Goal: Task Accomplishment & Management: Manage account settings

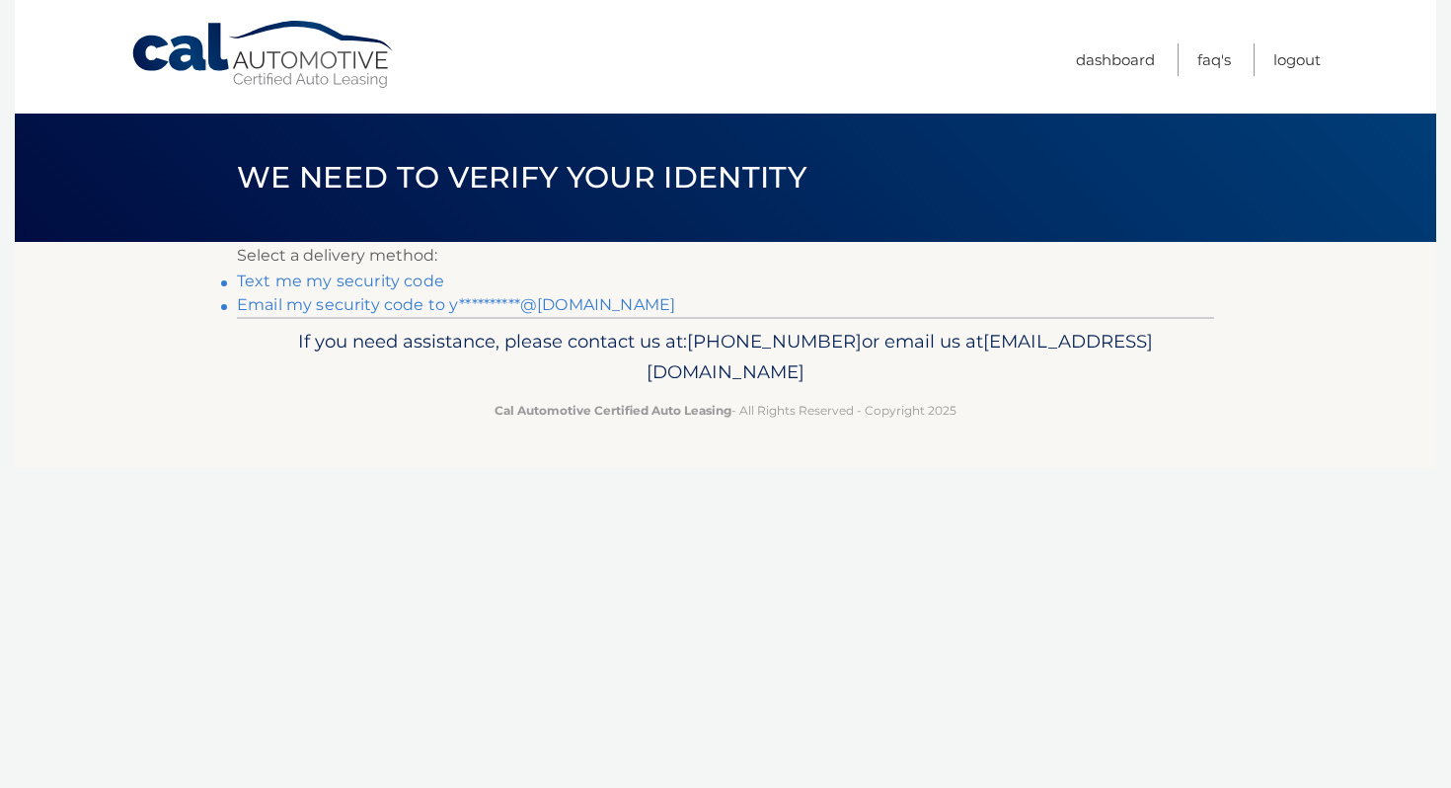
click at [355, 298] on link "**********" at bounding box center [456, 304] width 438 height 19
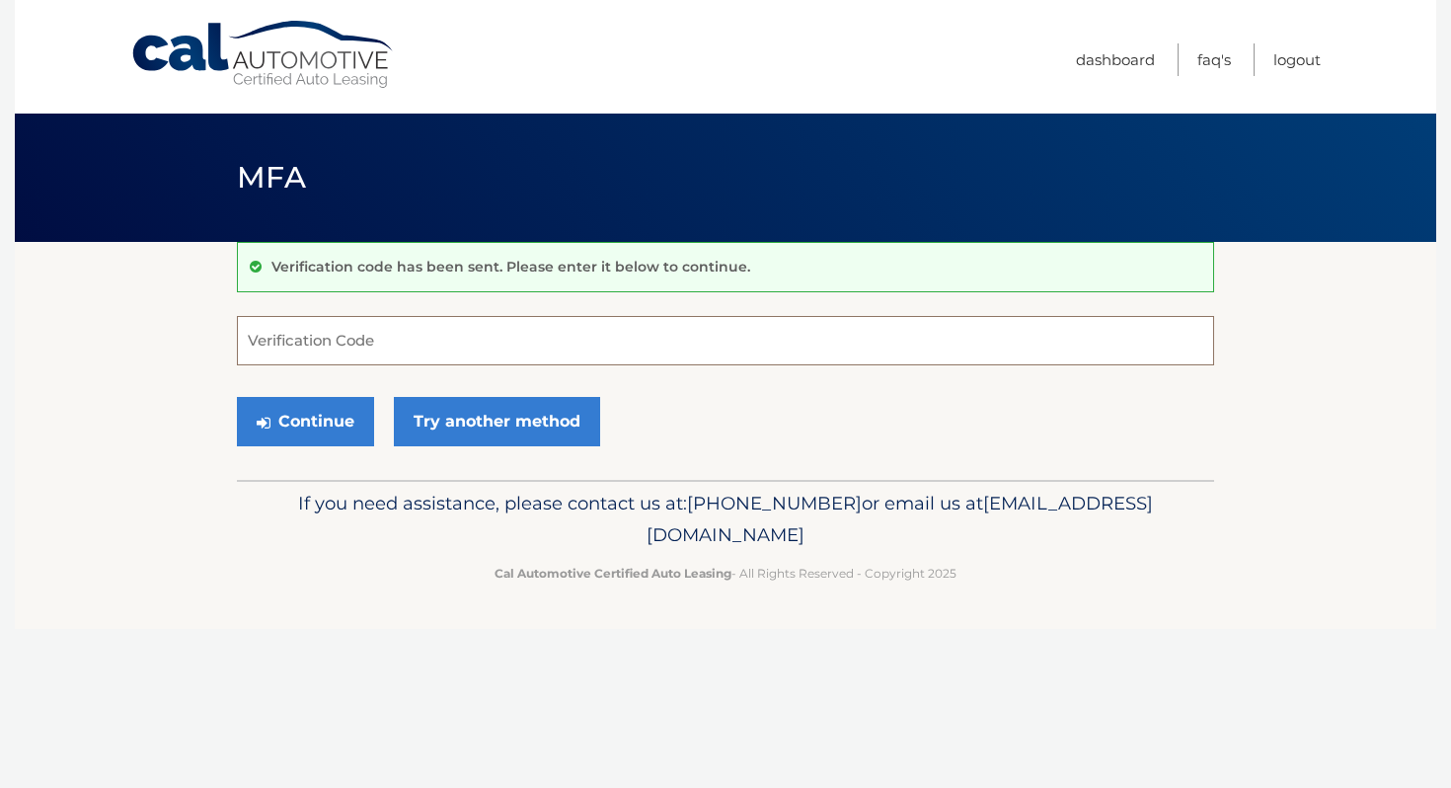
click at [338, 327] on input "Verification Code" at bounding box center [725, 340] width 977 height 49
click at [464, 340] on input "Verification Code" at bounding box center [725, 340] width 977 height 49
paste input "624386"
click at [323, 409] on button "Continue" at bounding box center [305, 421] width 137 height 49
type input "624386"
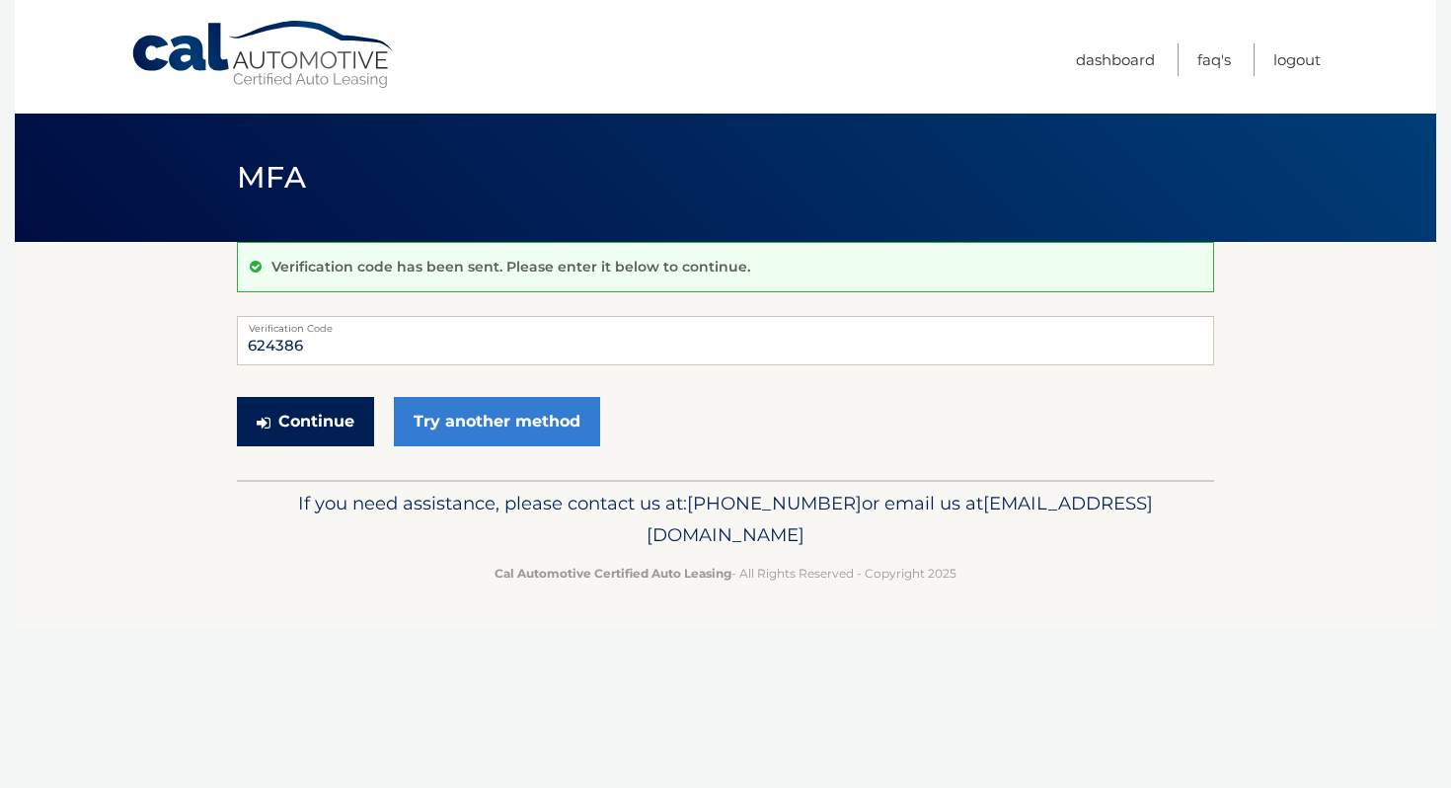
click at [323, 409] on button "Continue" at bounding box center [305, 421] width 137 height 49
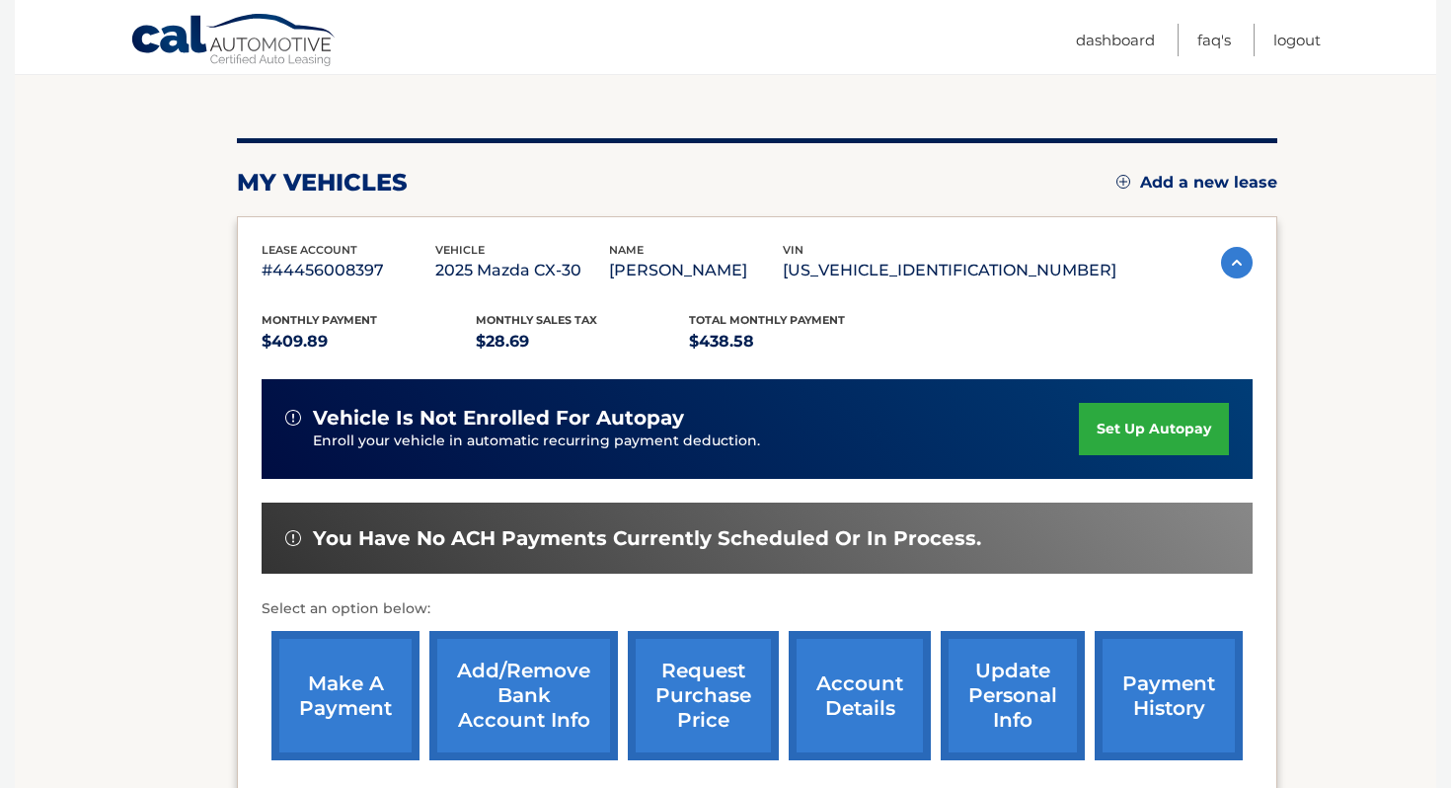
scroll to position [208, 0]
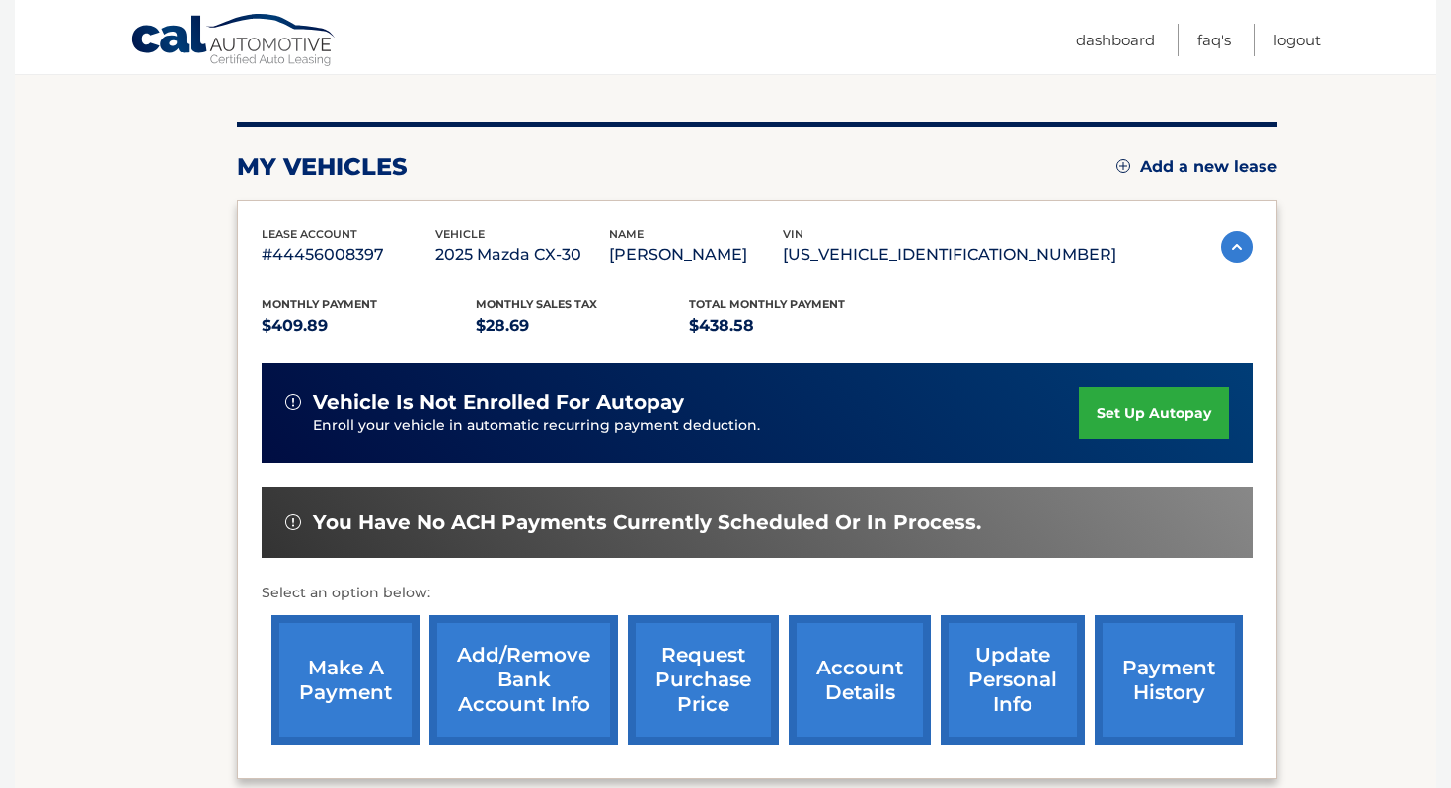
click at [873, 654] on link "account details" at bounding box center [860, 679] width 142 height 129
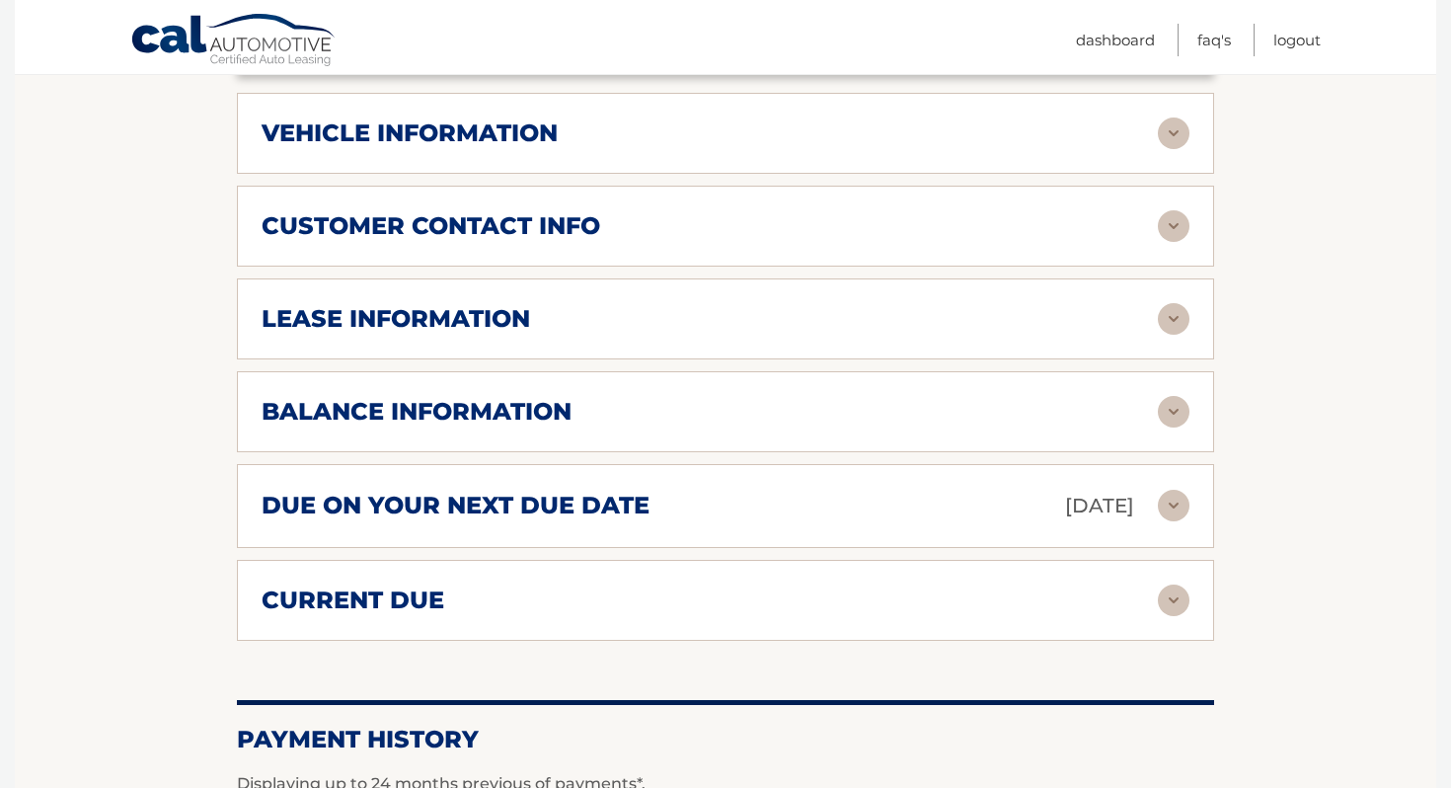
scroll to position [941, 0]
click at [626, 131] on div "vehicle information" at bounding box center [710, 132] width 896 height 30
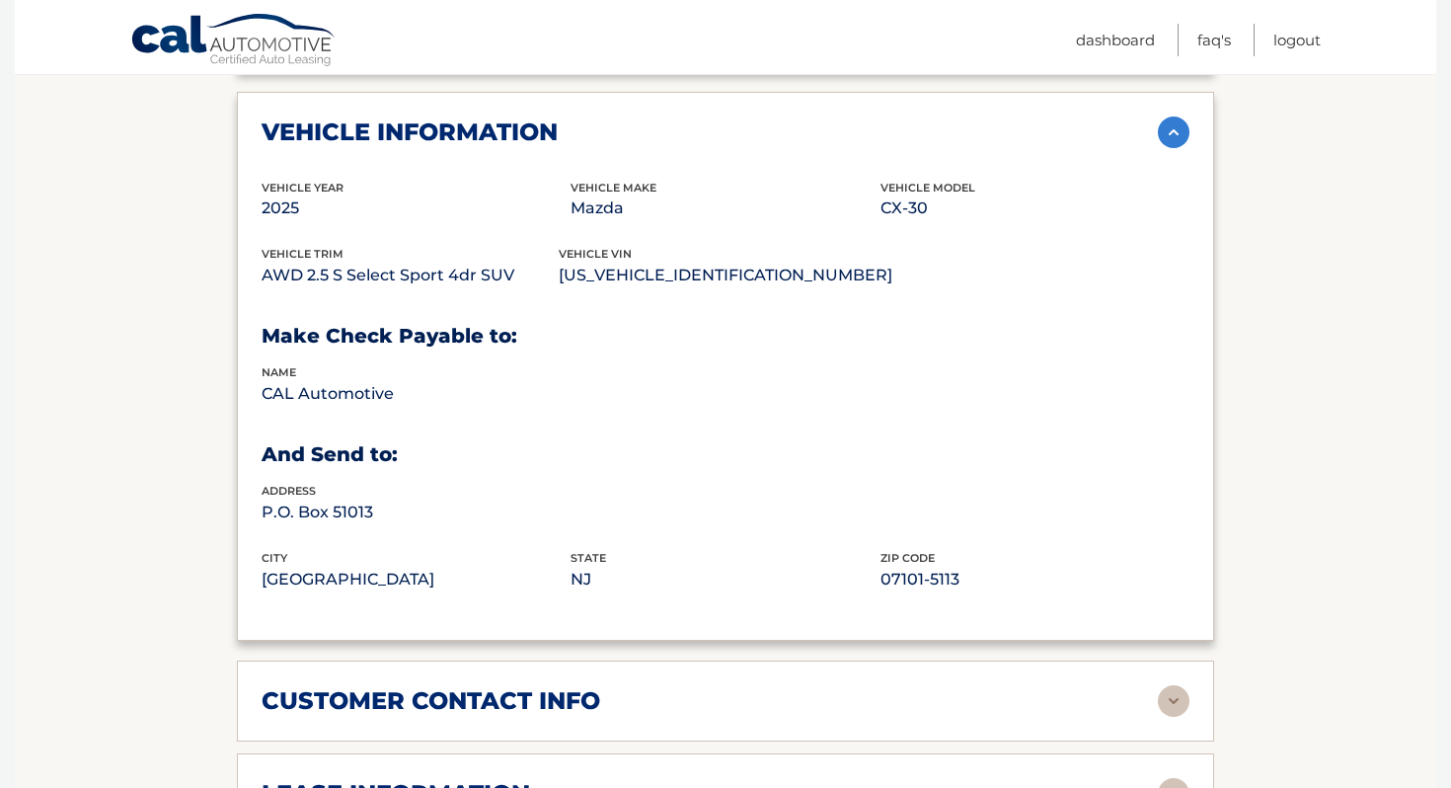
click at [626, 131] on div "vehicle information" at bounding box center [710, 132] width 896 height 30
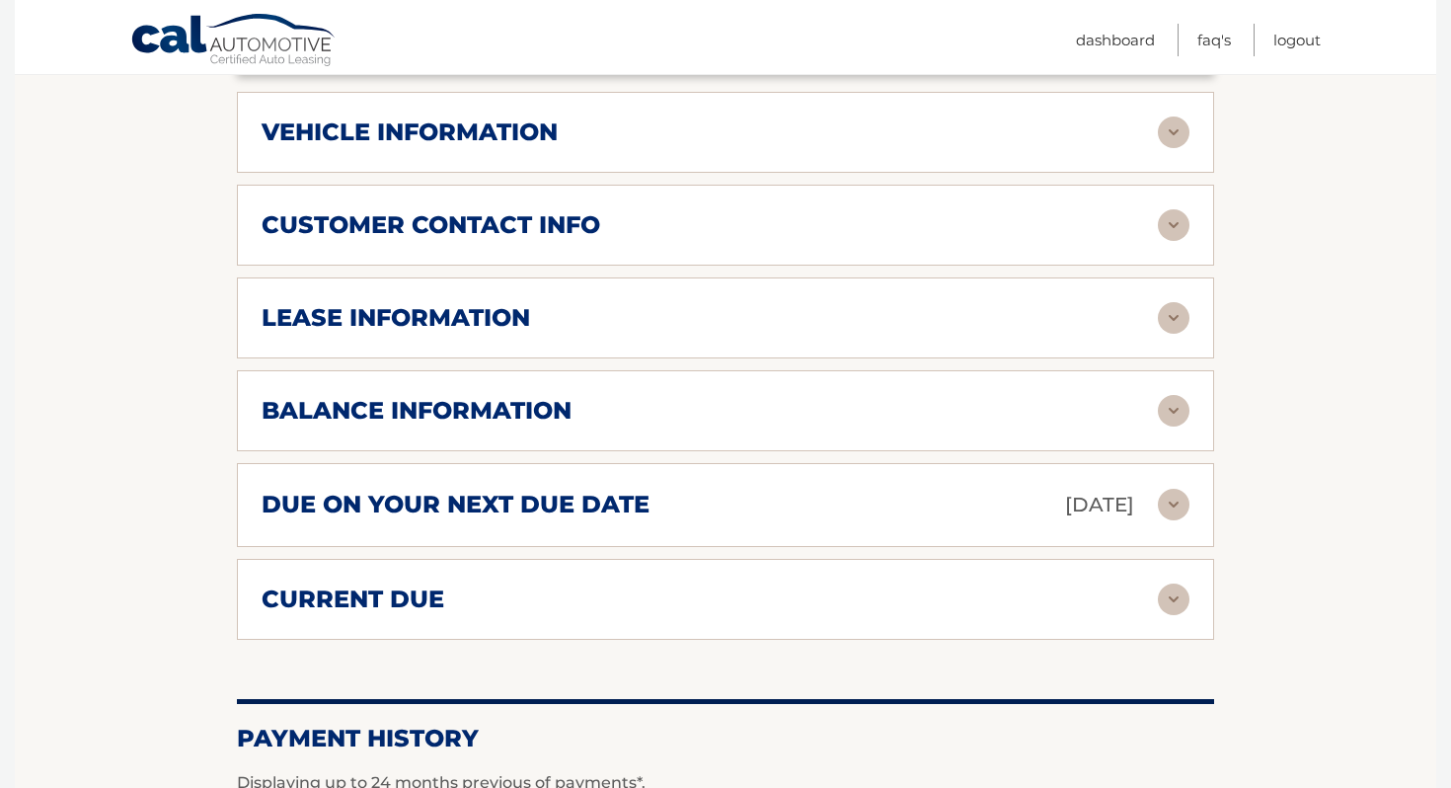
click at [556, 223] on h2 "customer contact info" at bounding box center [431, 225] width 338 height 30
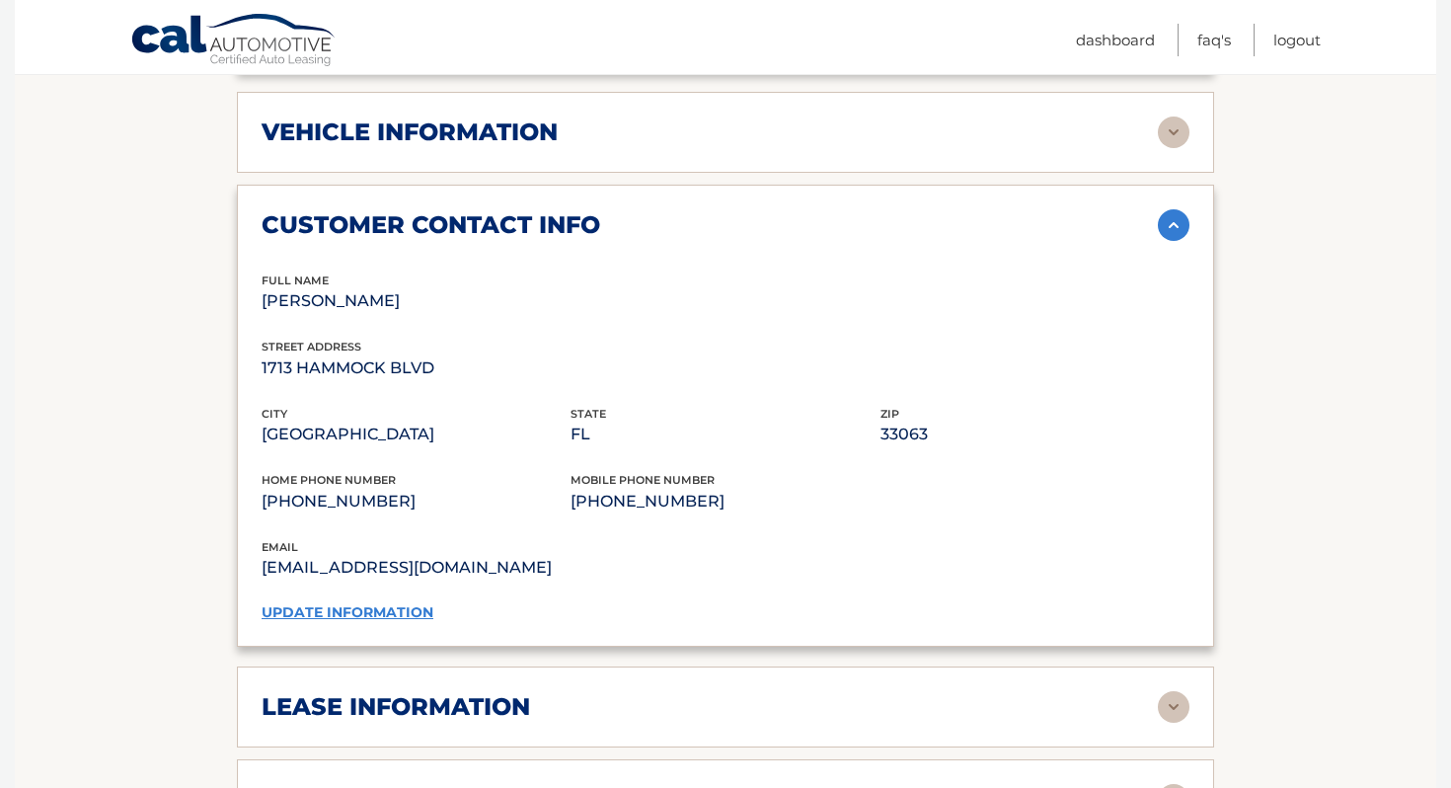
click at [393, 607] on link "update information" at bounding box center [348, 612] width 172 height 18
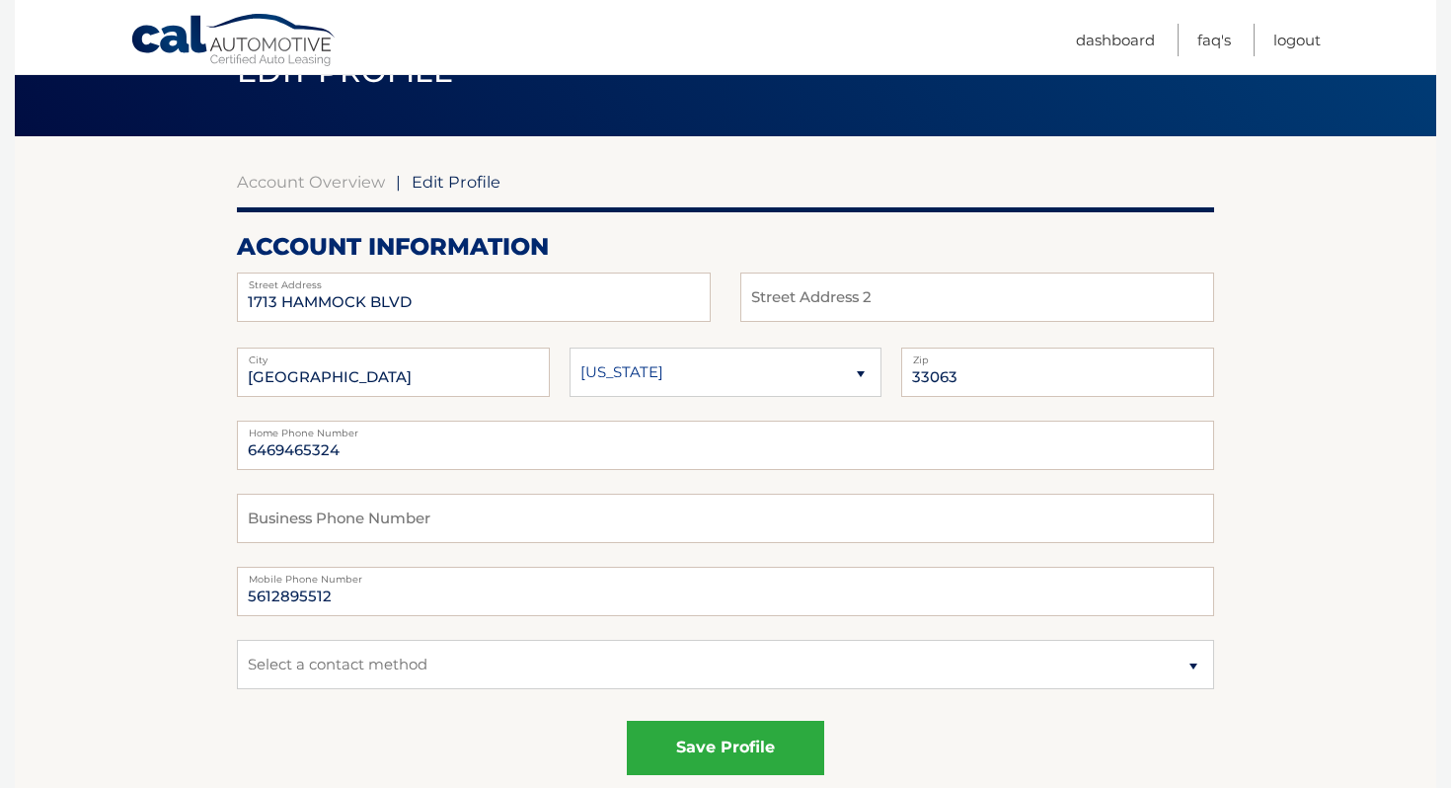
scroll to position [60, 0]
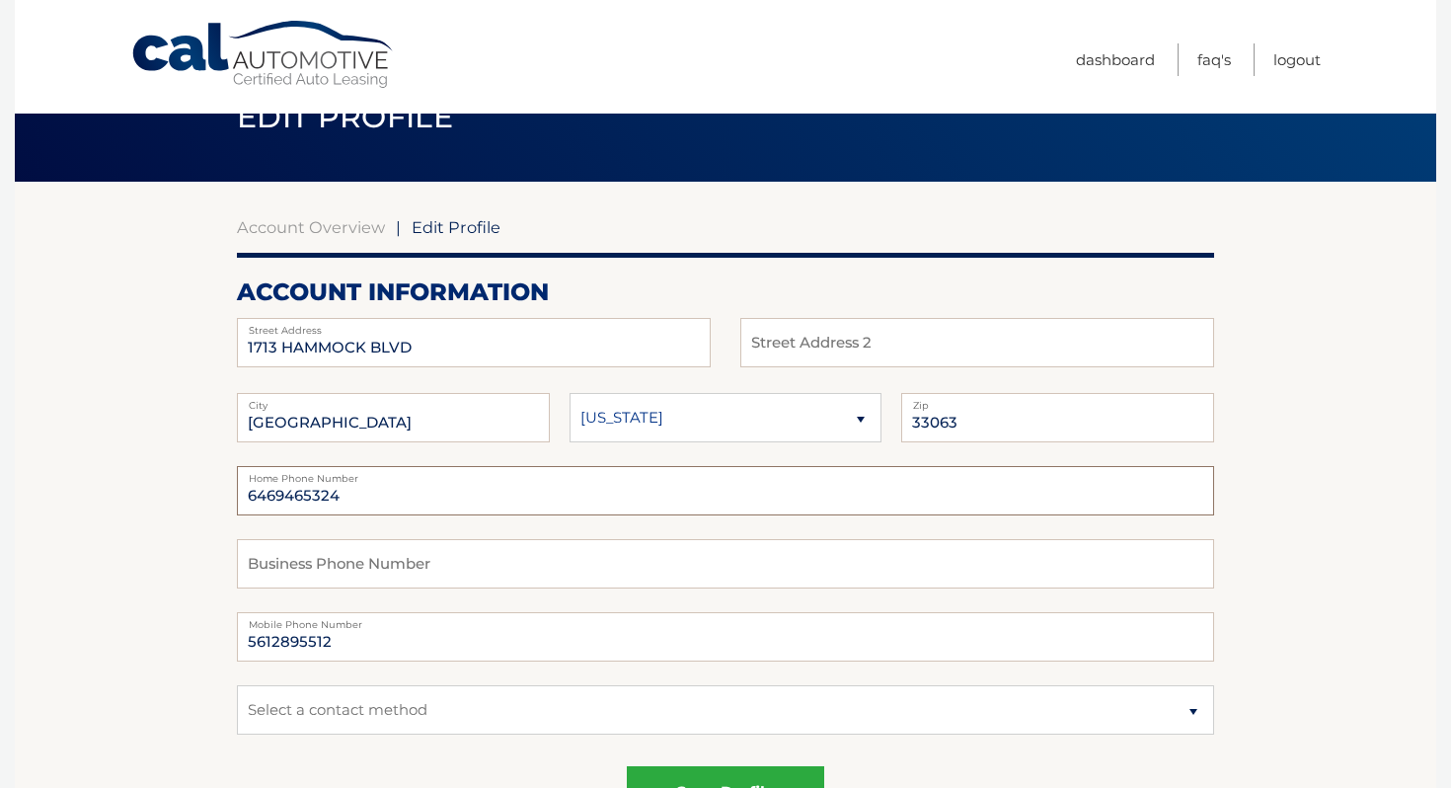
click at [412, 498] on input "6469465324" at bounding box center [725, 490] width 977 height 49
type input "6"
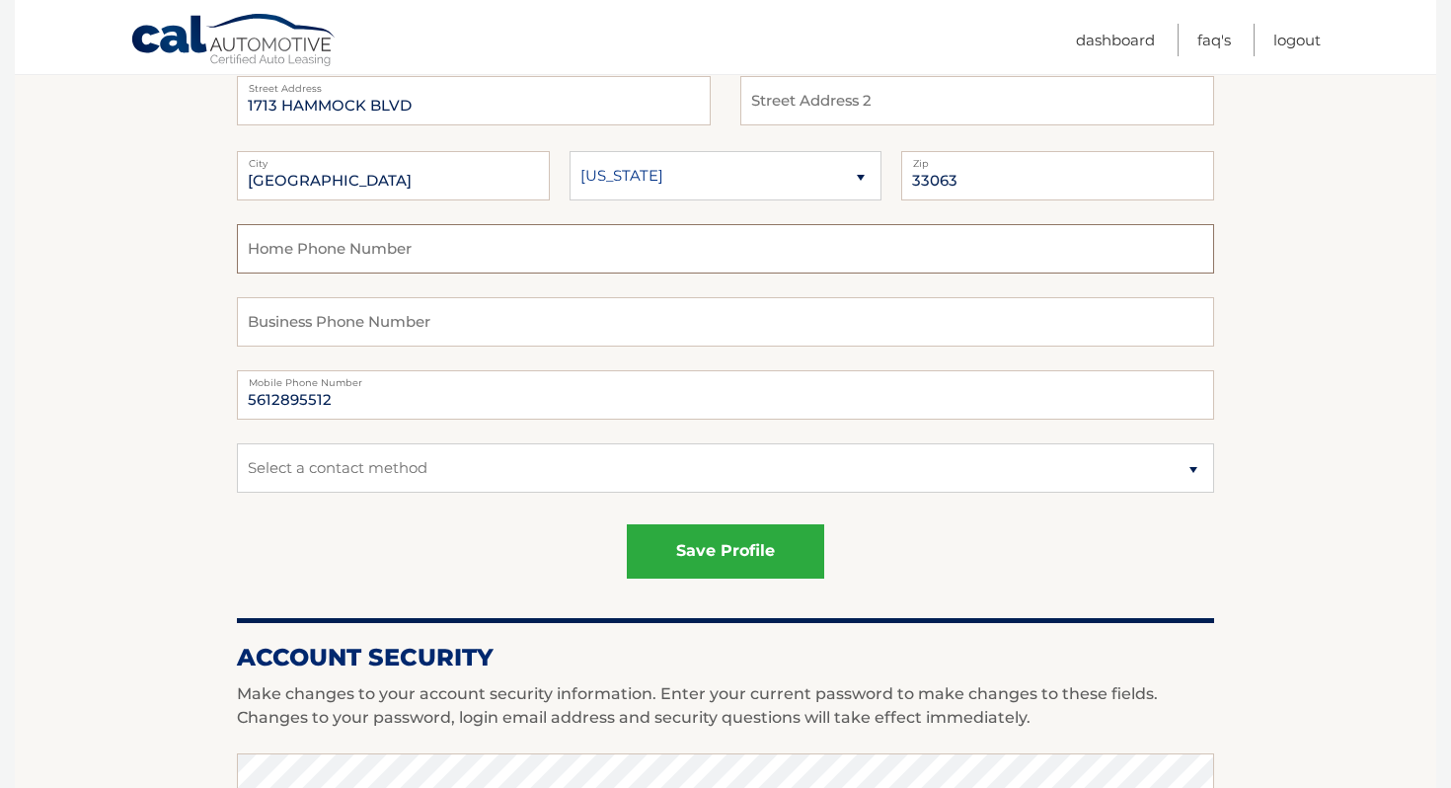
scroll to position [362, 0]
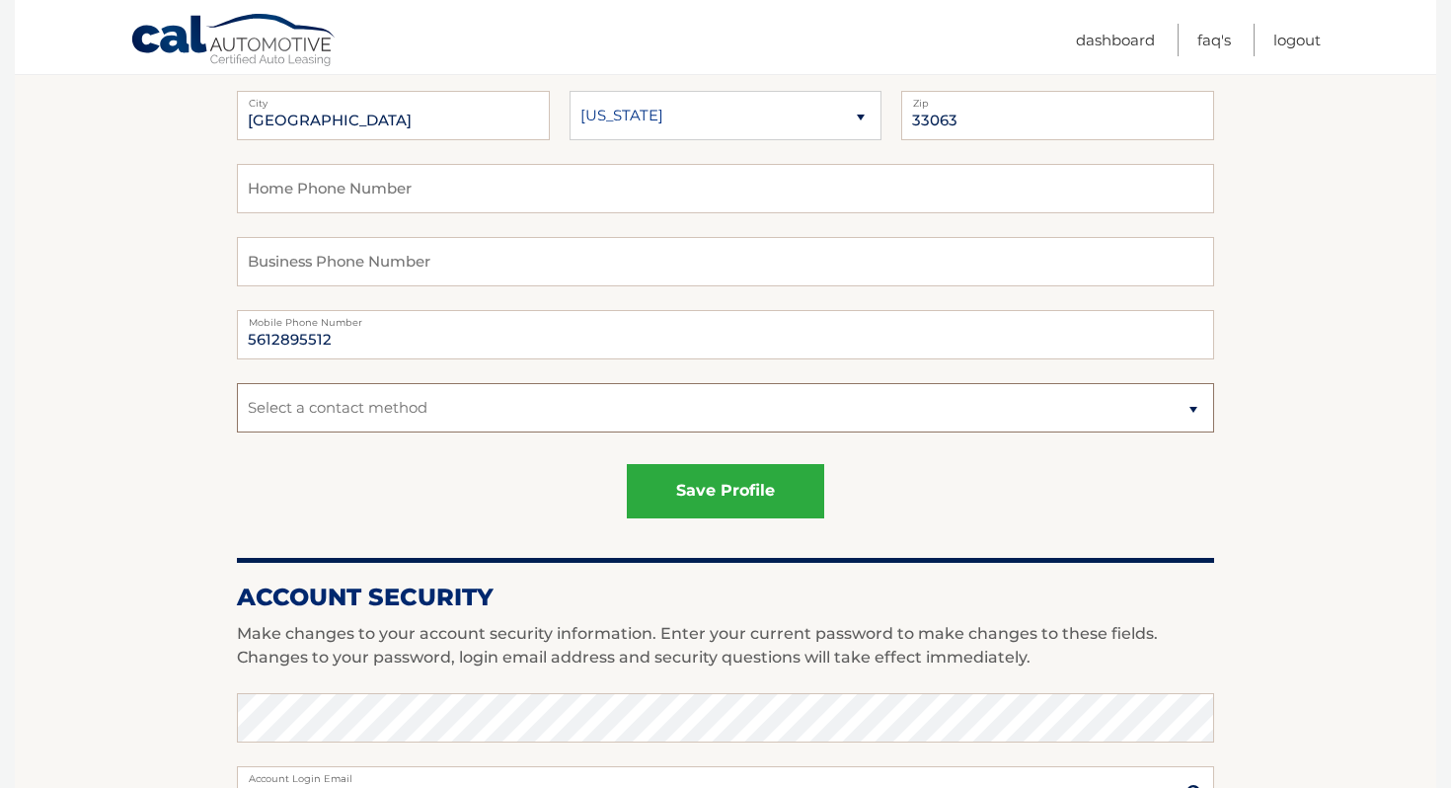
click at [632, 402] on select "Select a contact method Mobile Home" at bounding box center [725, 407] width 977 height 49
select select "1"
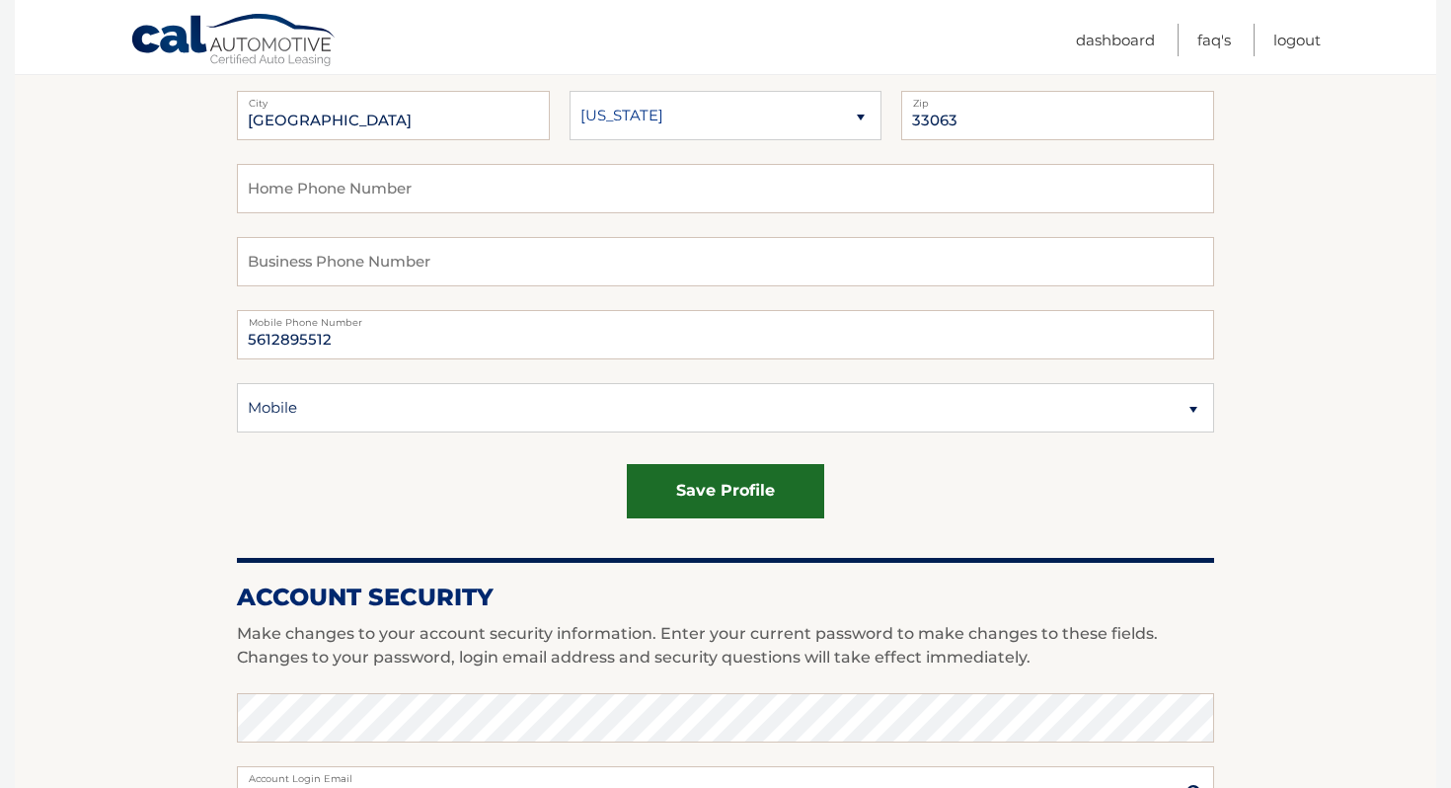
click at [699, 501] on button "save profile" at bounding box center [725, 491] width 197 height 54
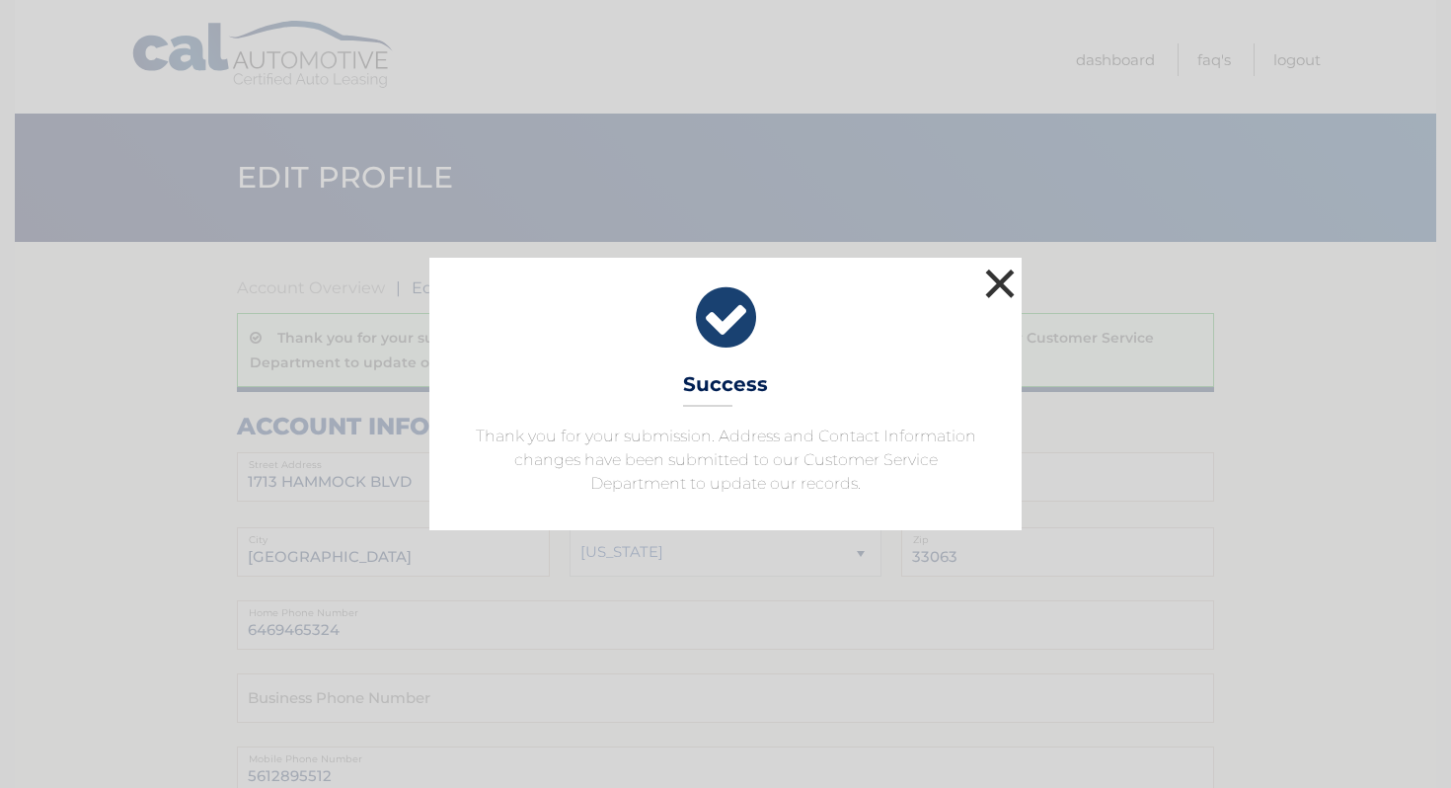
click at [998, 288] on button "×" at bounding box center [999, 282] width 39 height 39
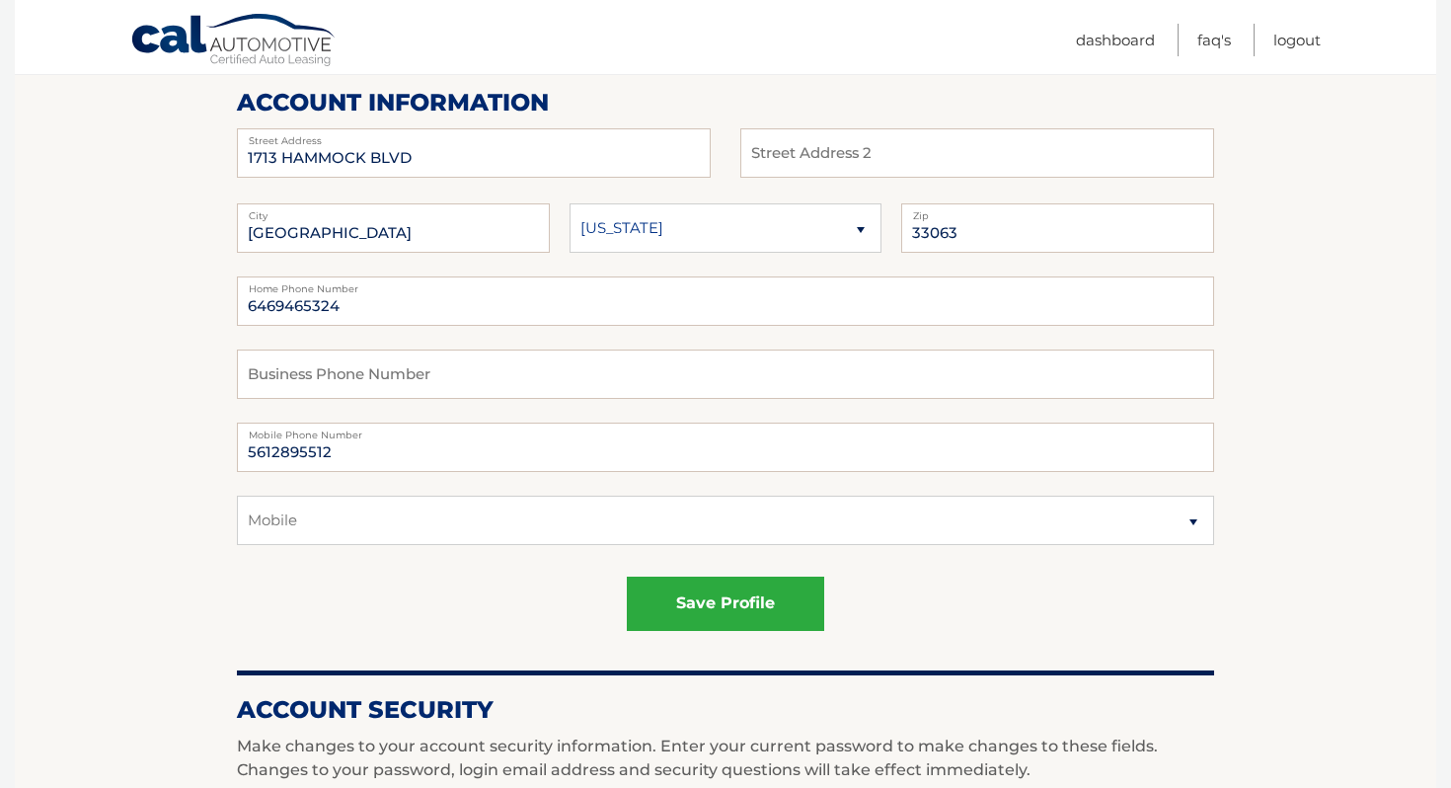
scroll to position [333, 0]
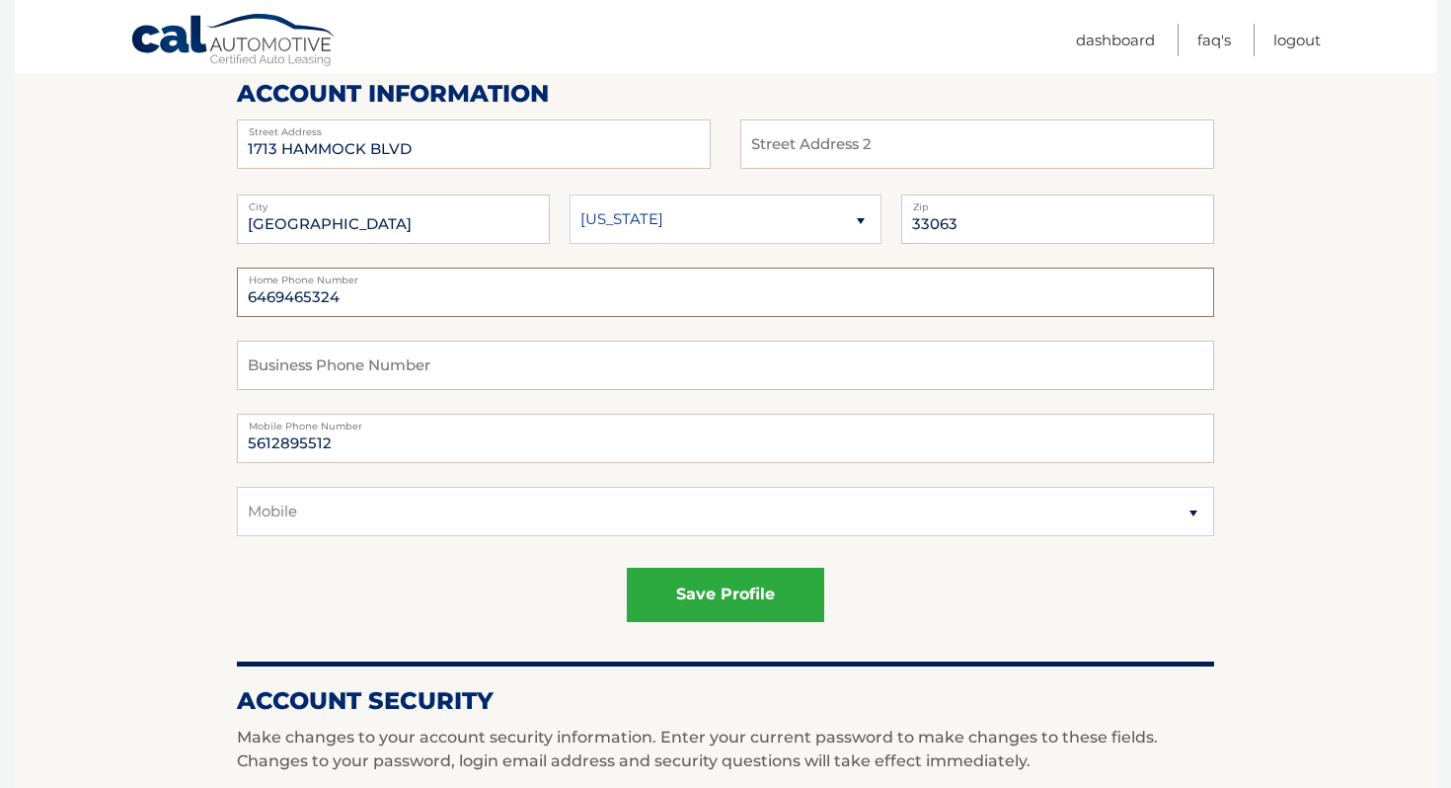
click at [493, 307] on input "6469465324" at bounding box center [725, 291] width 977 height 49
type input "6"
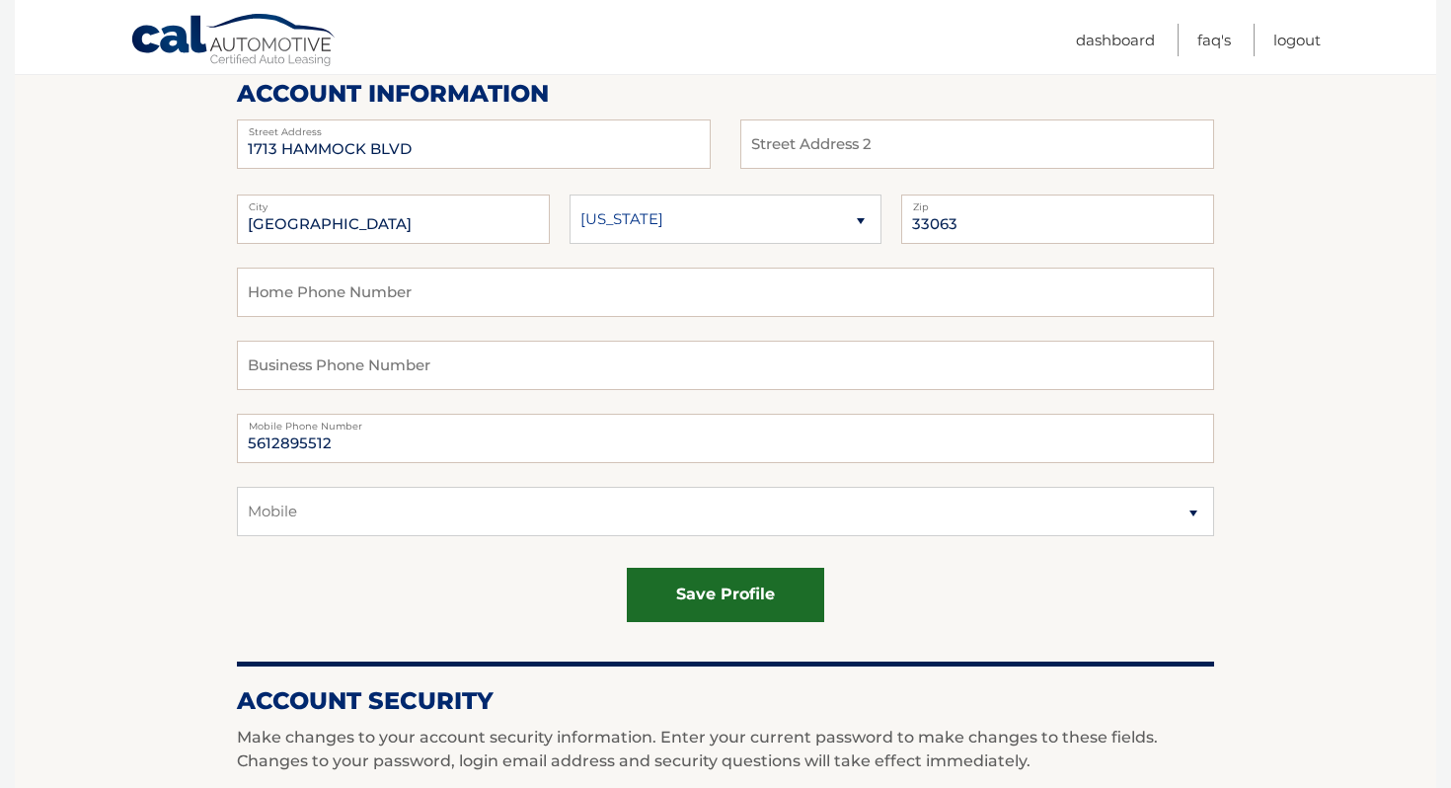
click at [717, 610] on button "save profile" at bounding box center [725, 594] width 197 height 54
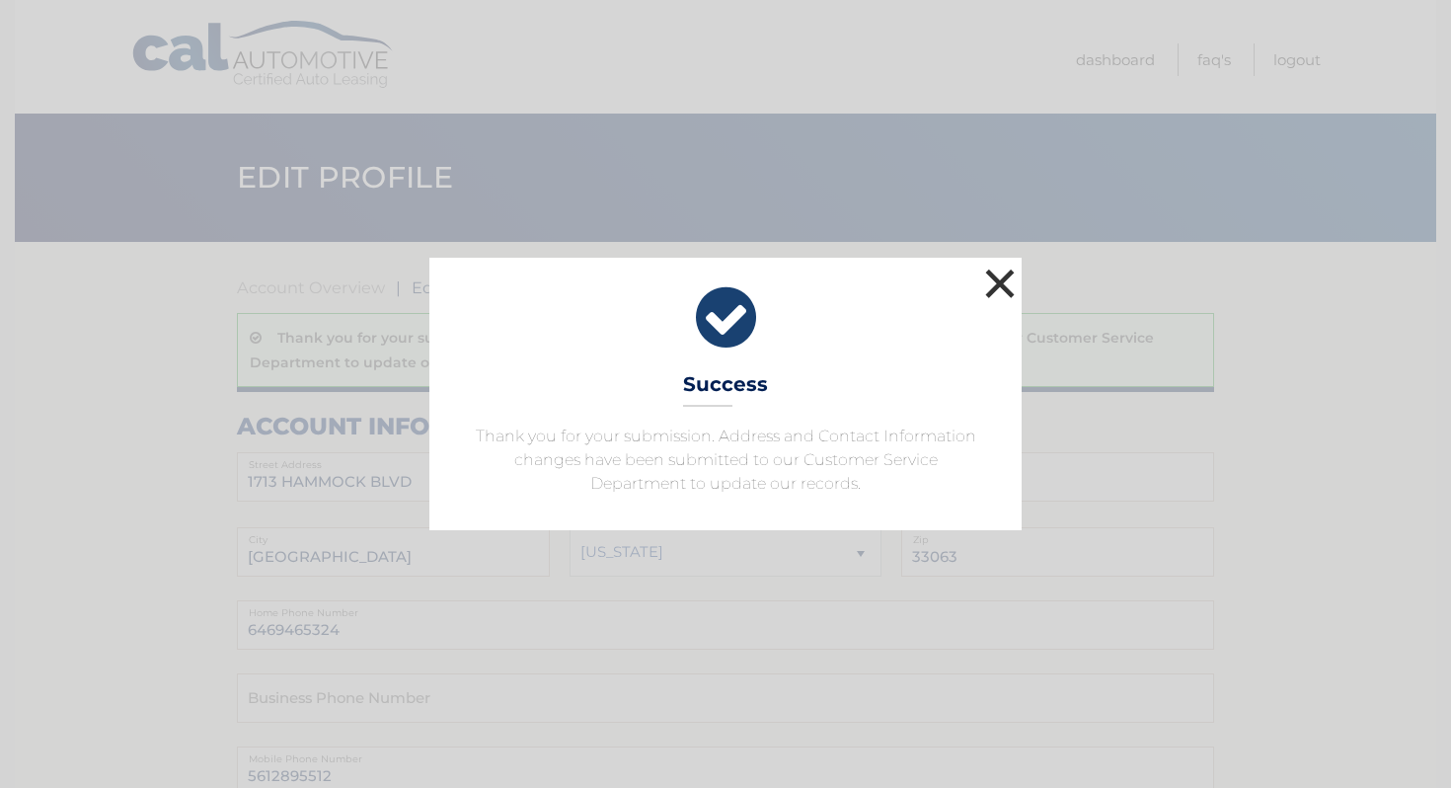
click at [1012, 279] on button "×" at bounding box center [999, 282] width 39 height 39
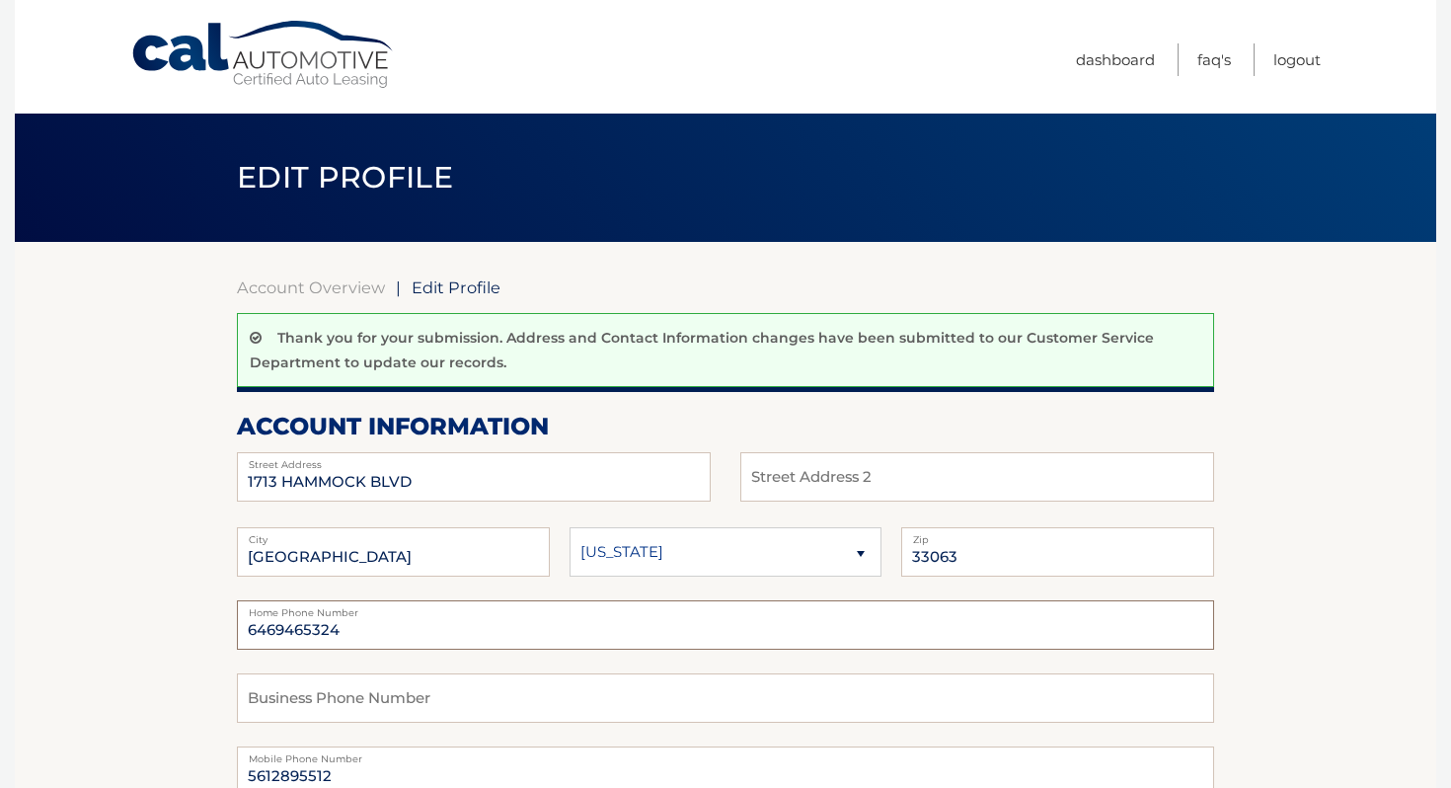
click at [415, 635] on input "6469465324" at bounding box center [725, 624] width 977 height 49
type input "6"
click at [694, 646] on input "5612895512" at bounding box center [725, 624] width 977 height 49
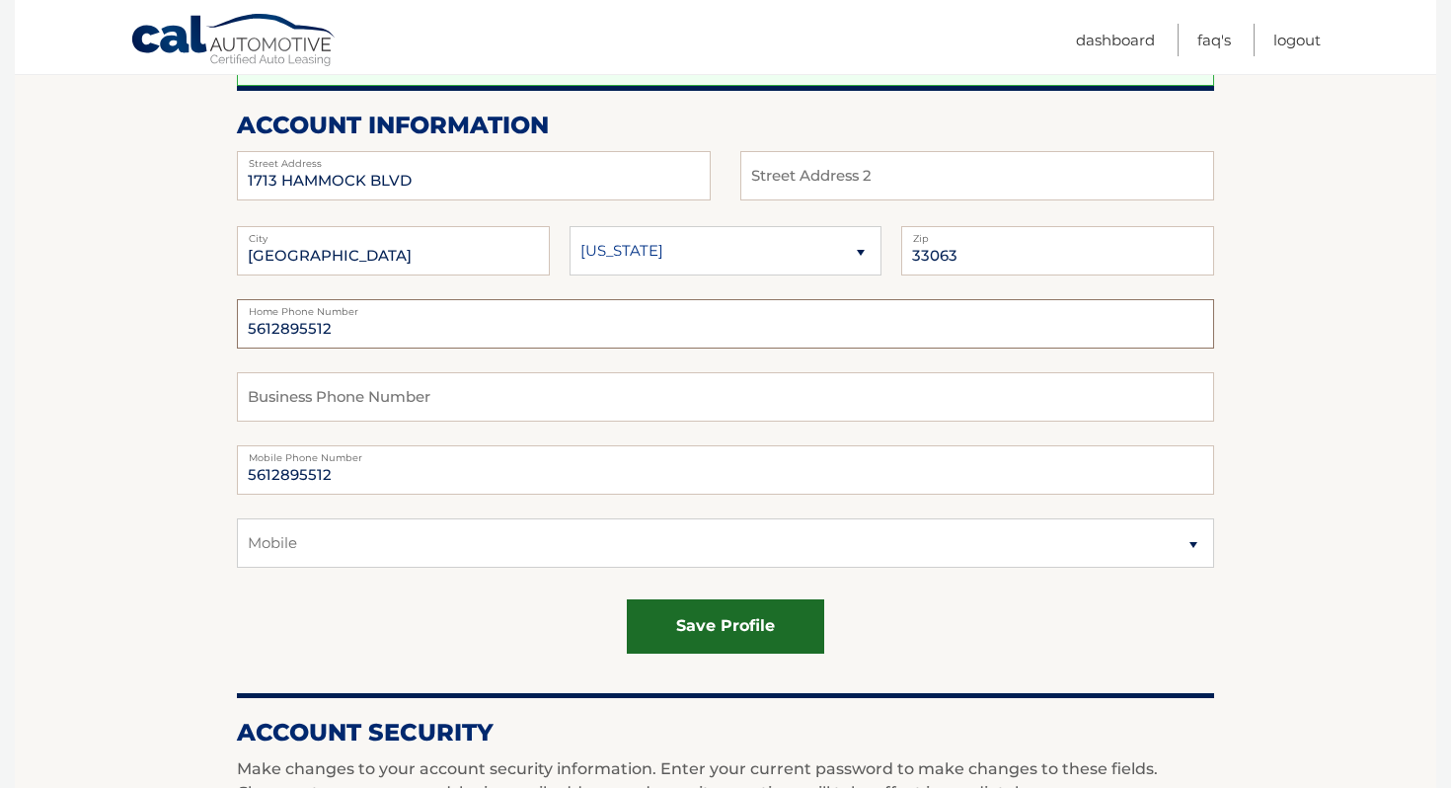
scroll to position [307, 0]
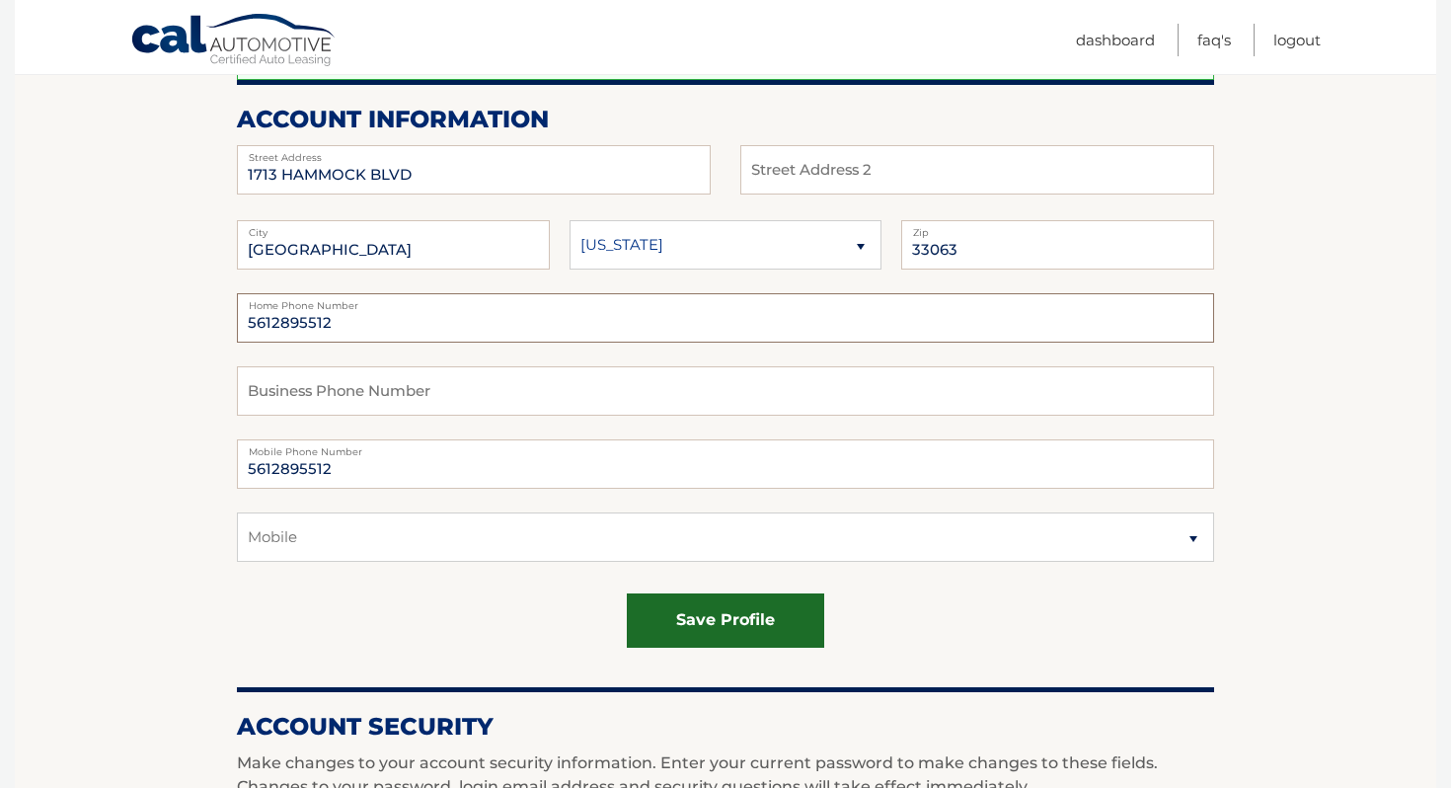
type input "5612895512"
click at [747, 619] on button "save profile" at bounding box center [725, 620] width 197 height 54
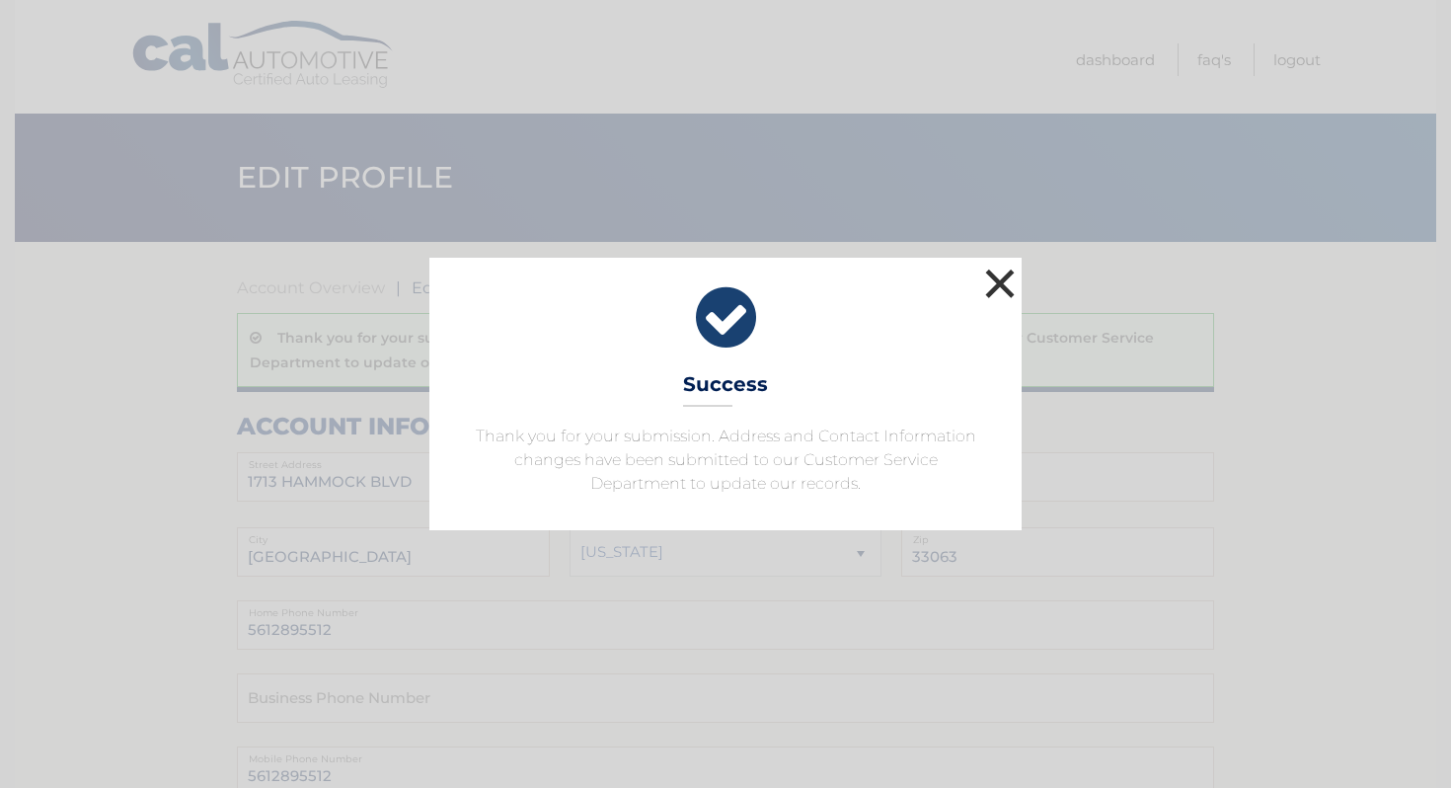
click at [999, 289] on button "×" at bounding box center [999, 282] width 39 height 39
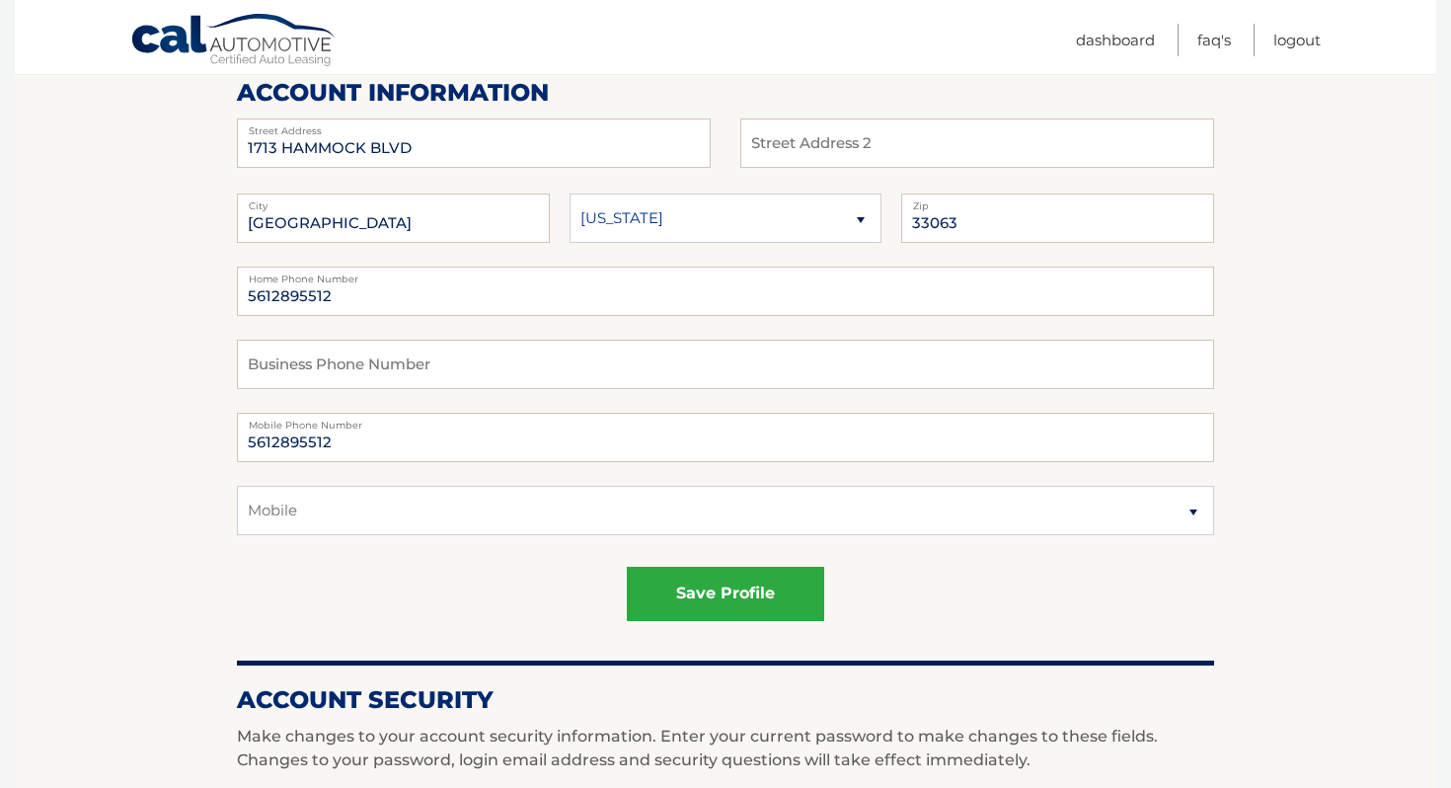
scroll to position [388, 0]
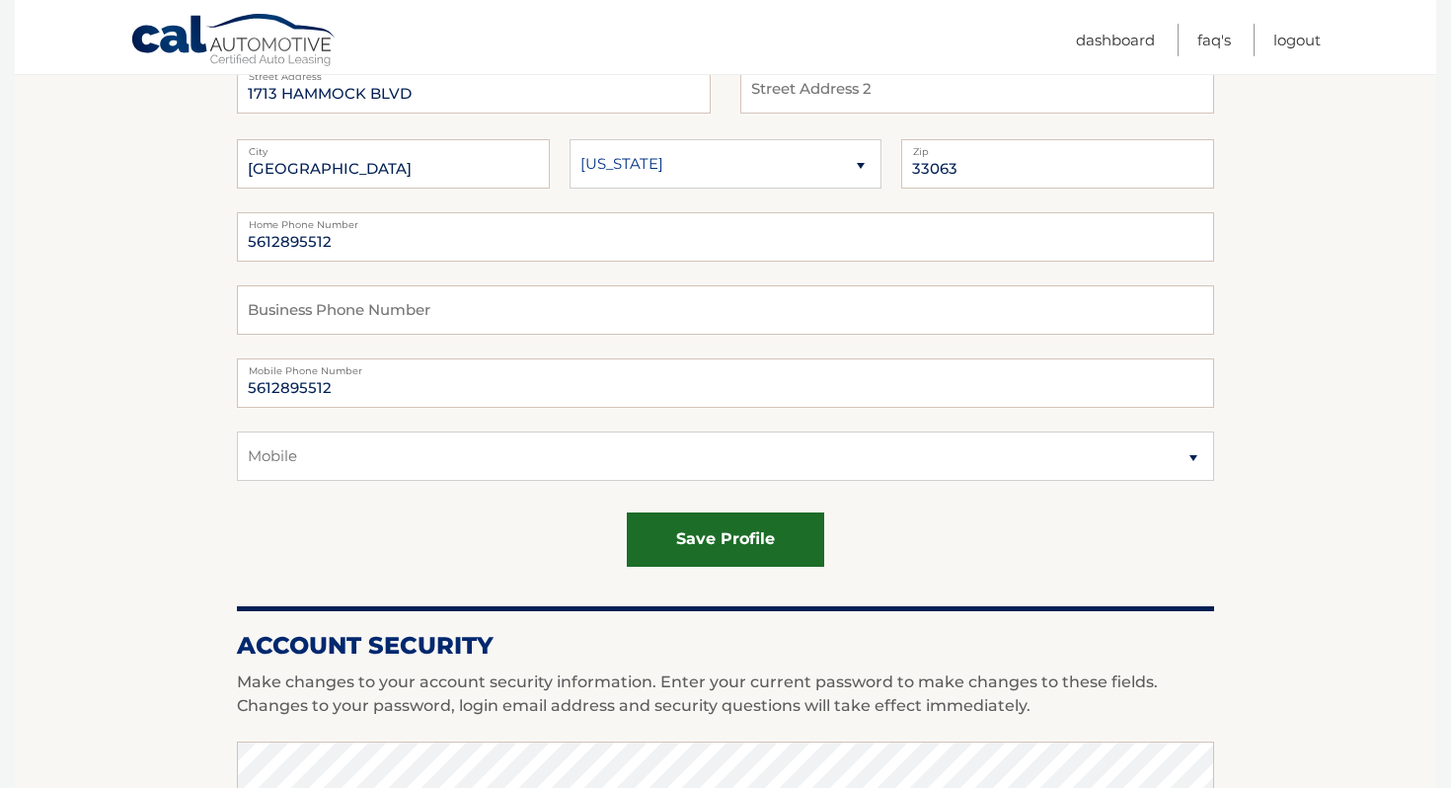
click at [694, 540] on button "save profile" at bounding box center [725, 539] width 197 height 54
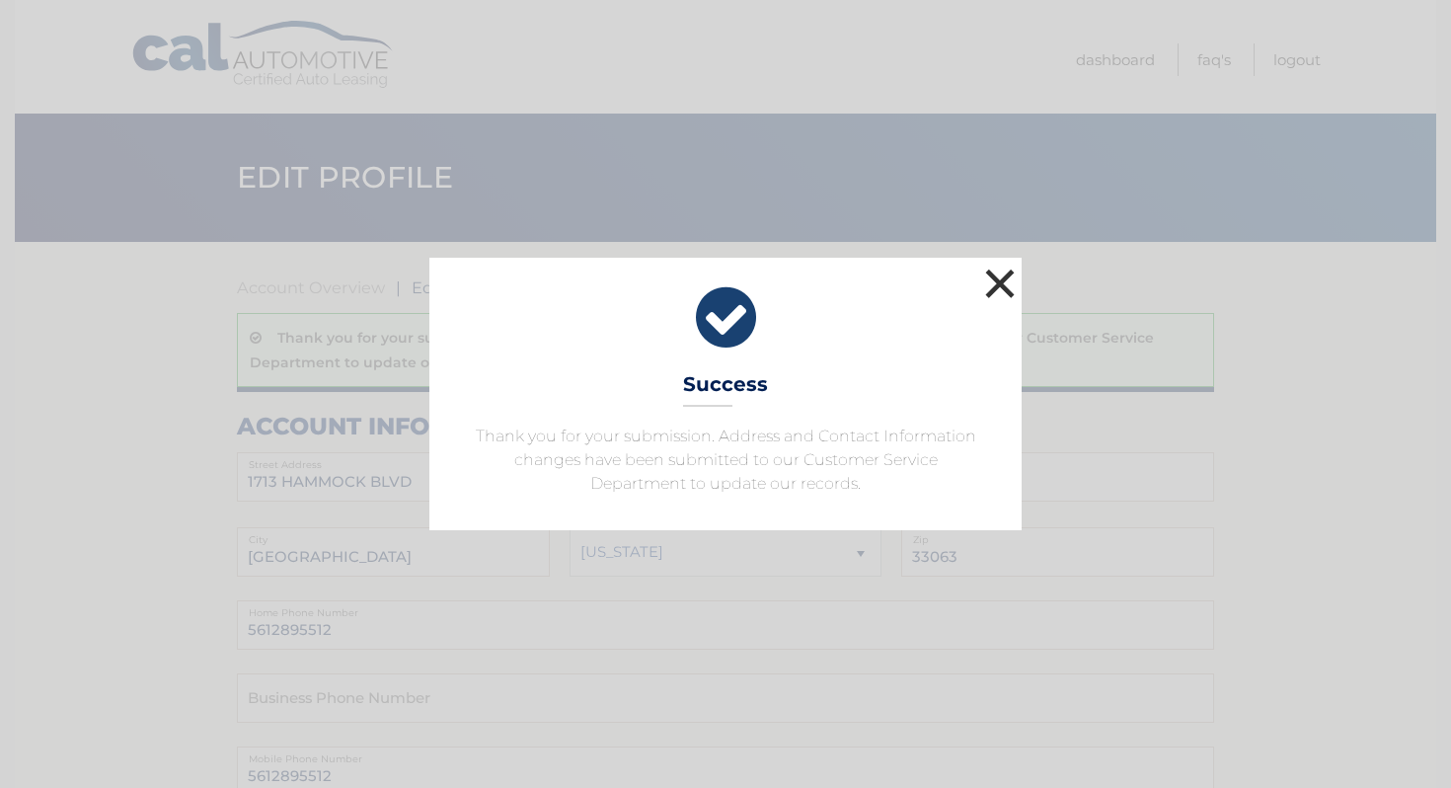
click at [987, 279] on button "×" at bounding box center [999, 282] width 39 height 39
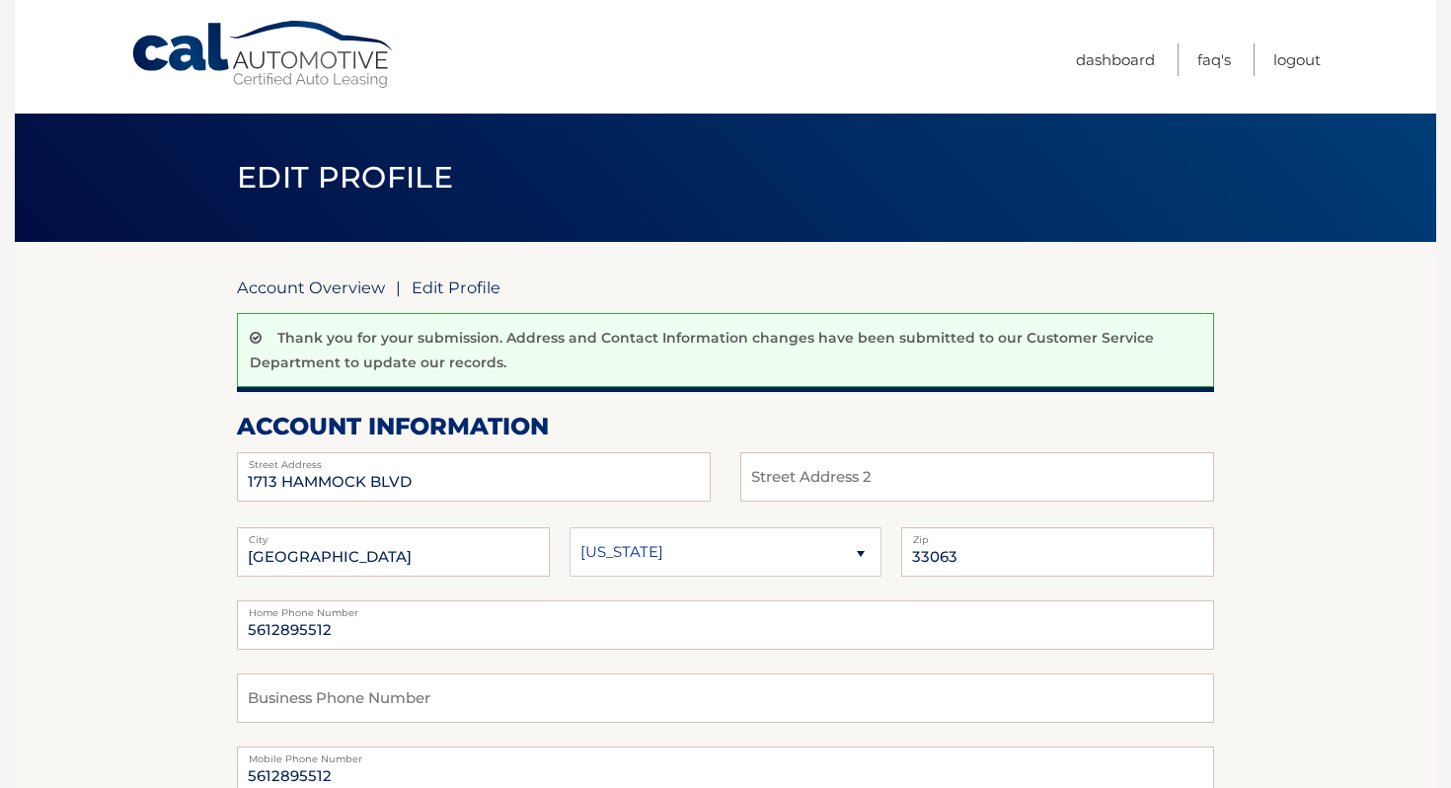
click at [308, 285] on link "Account Overview" at bounding box center [311, 287] width 148 height 20
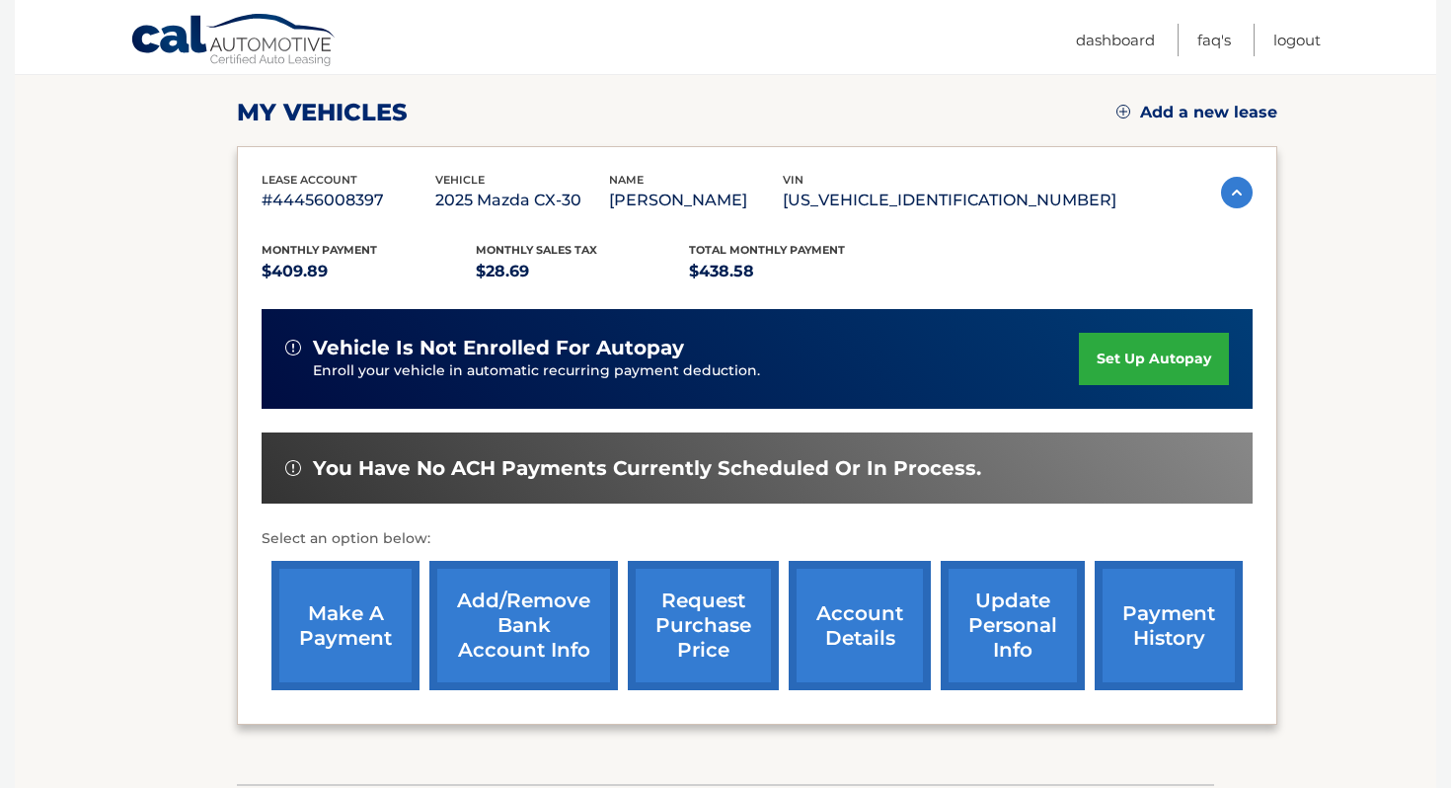
scroll to position [254, 0]
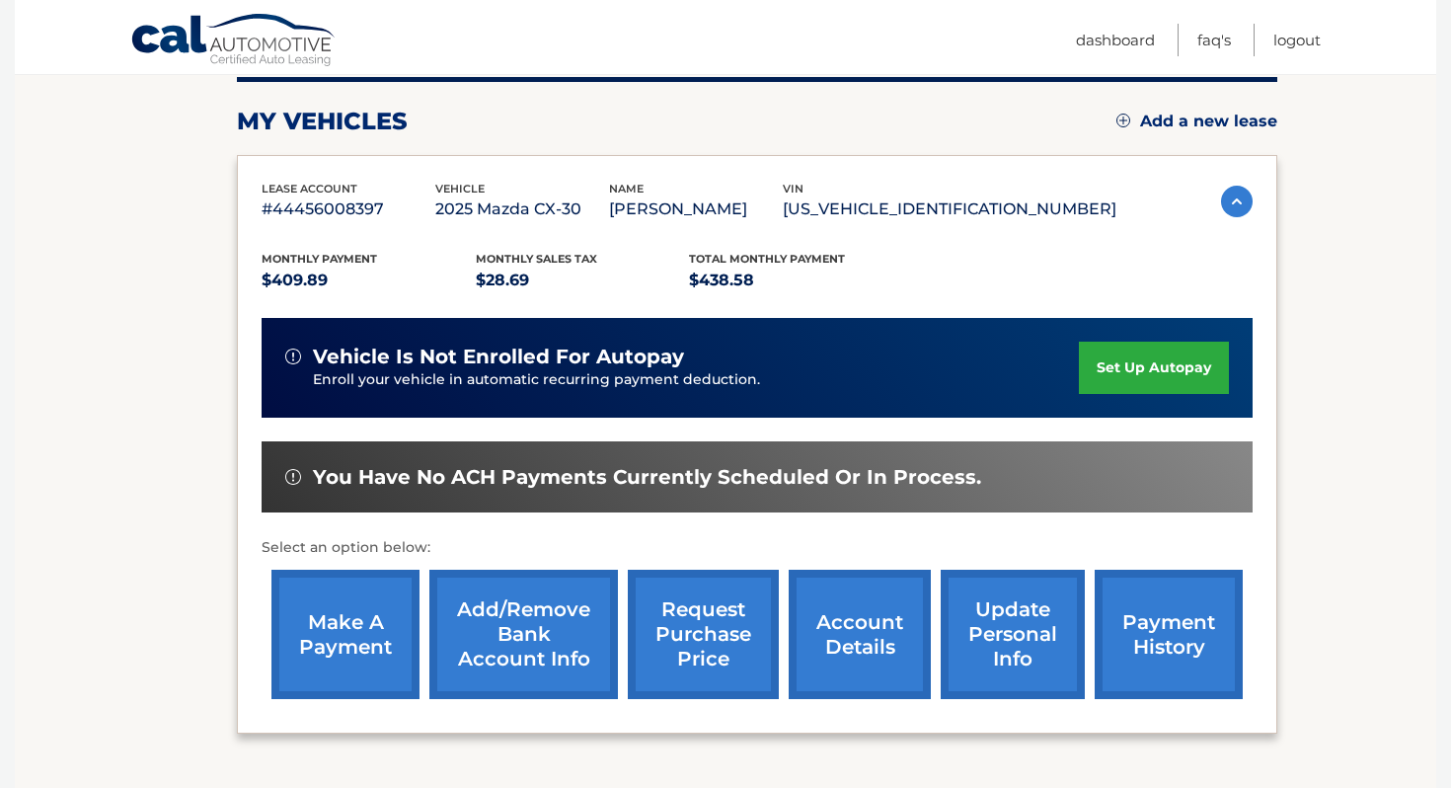
click at [1224, 196] on img at bounding box center [1237, 202] width 32 height 32
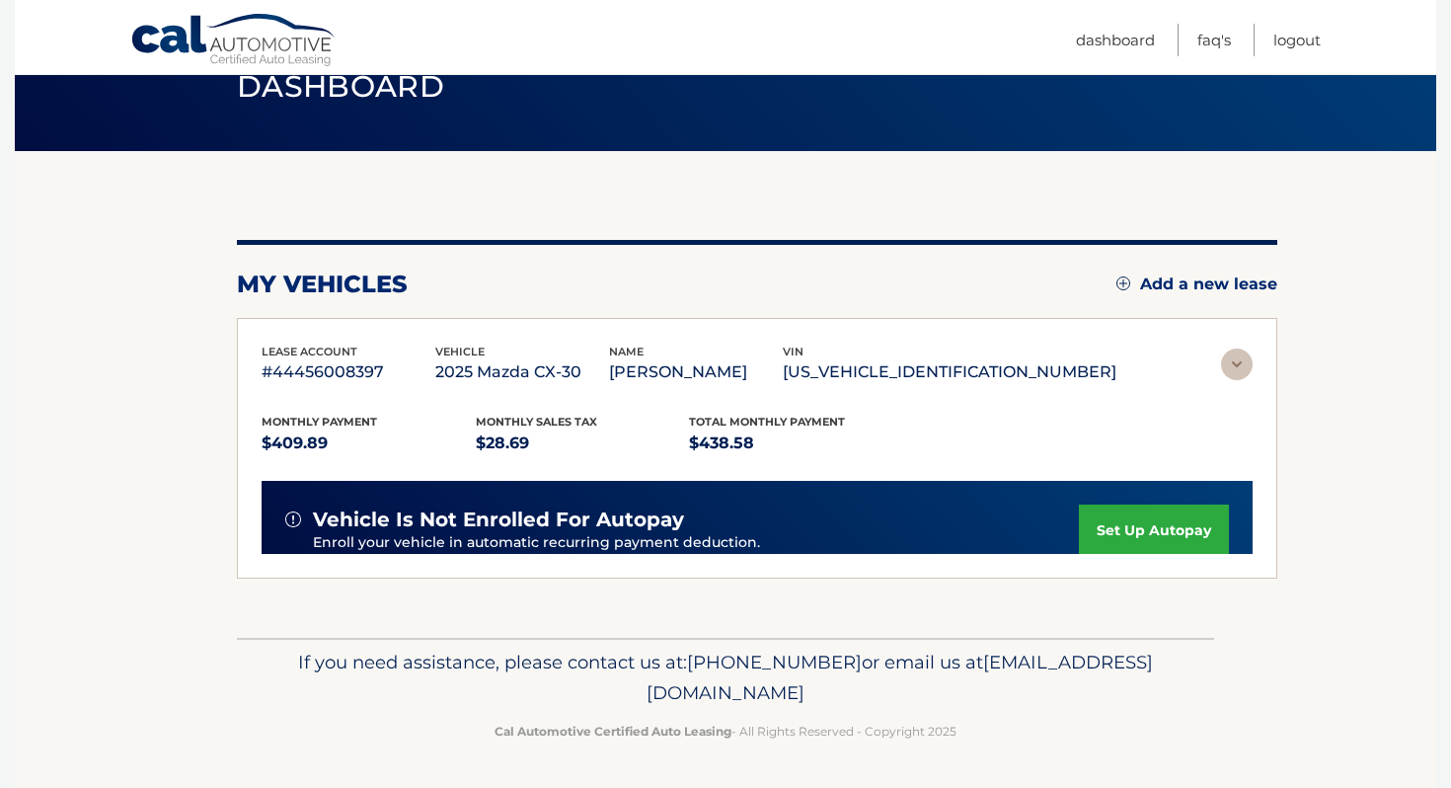
scroll to position [0, 0]
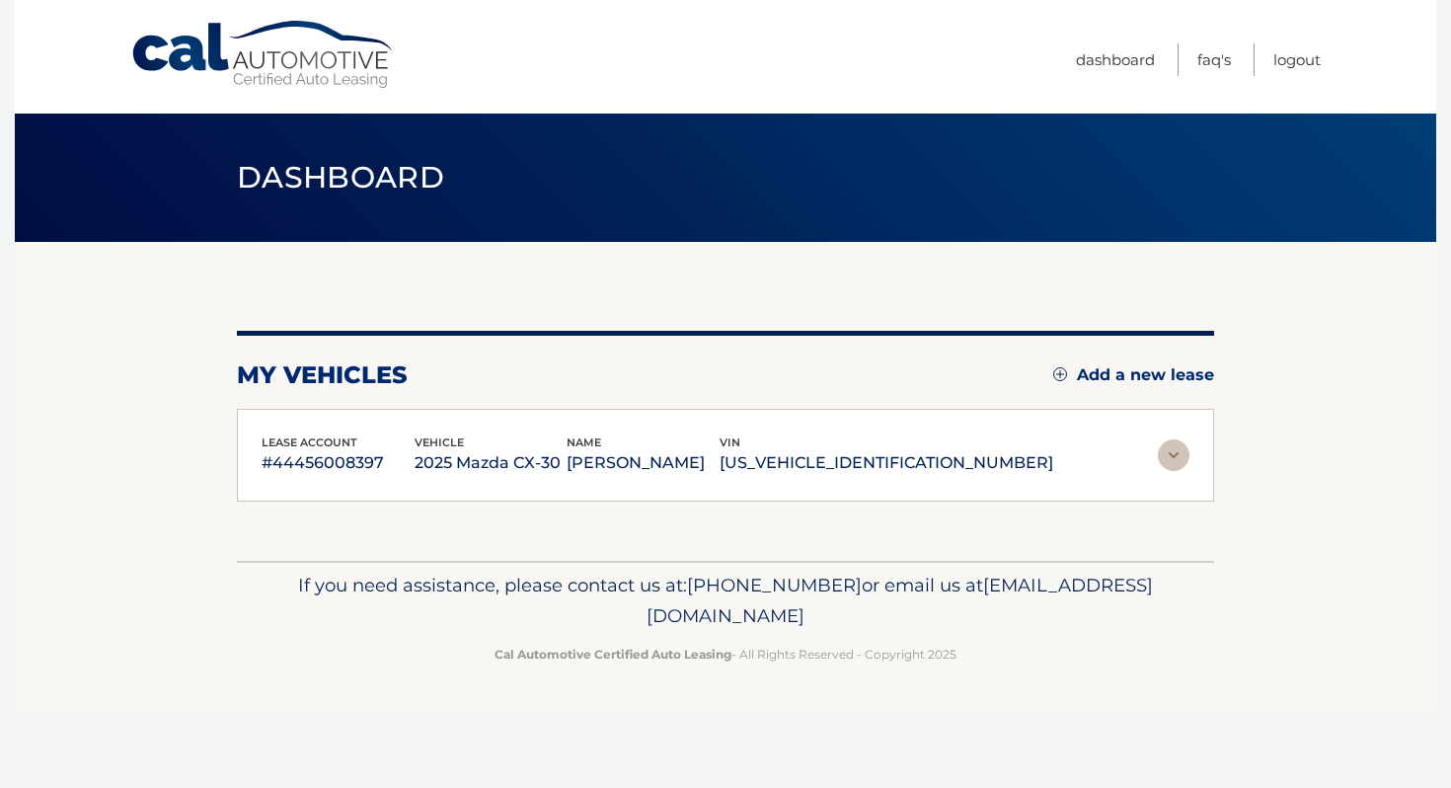
click at [1180, 450] on img at bounding box center [1174, 455] width 32 height 32
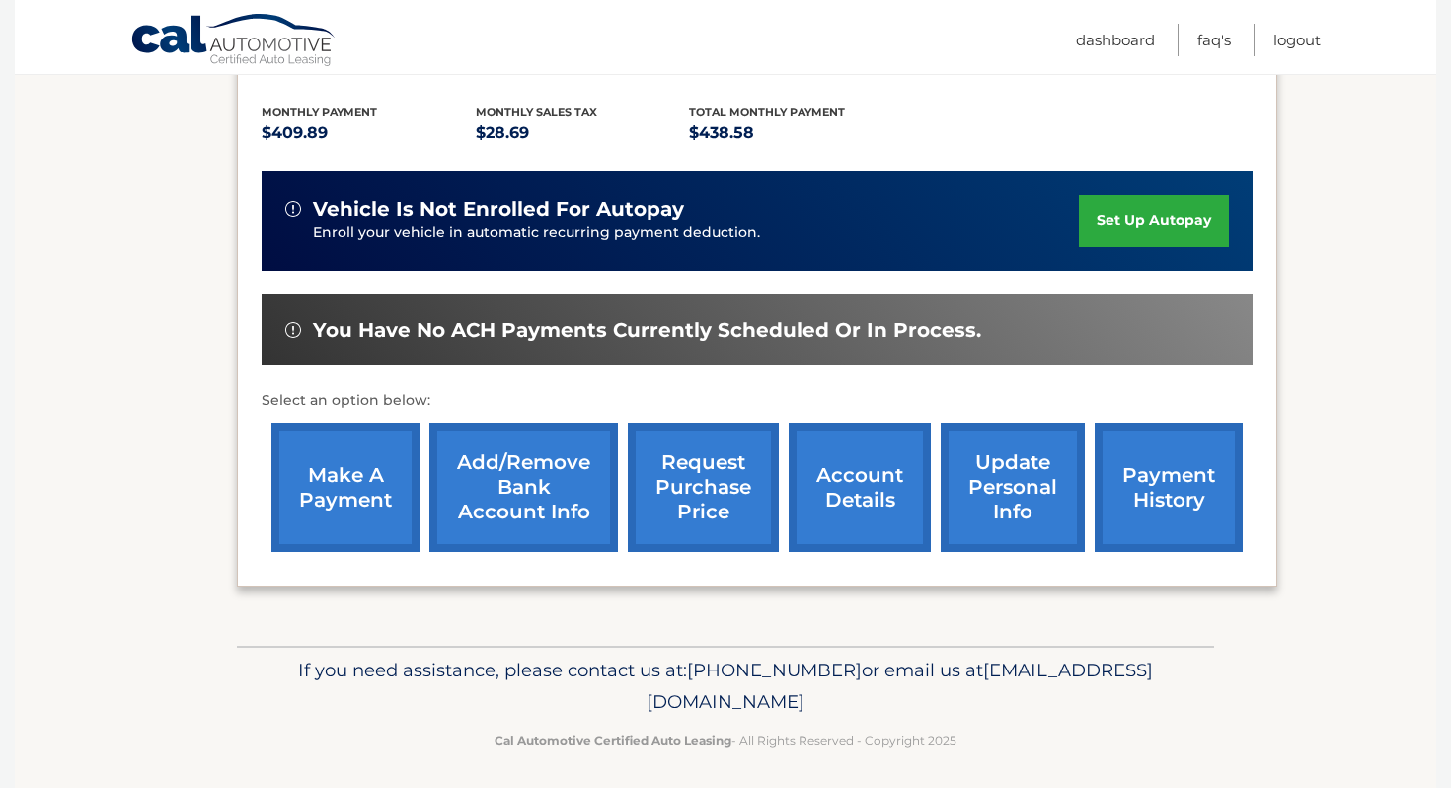
scroll to position [408, 0]
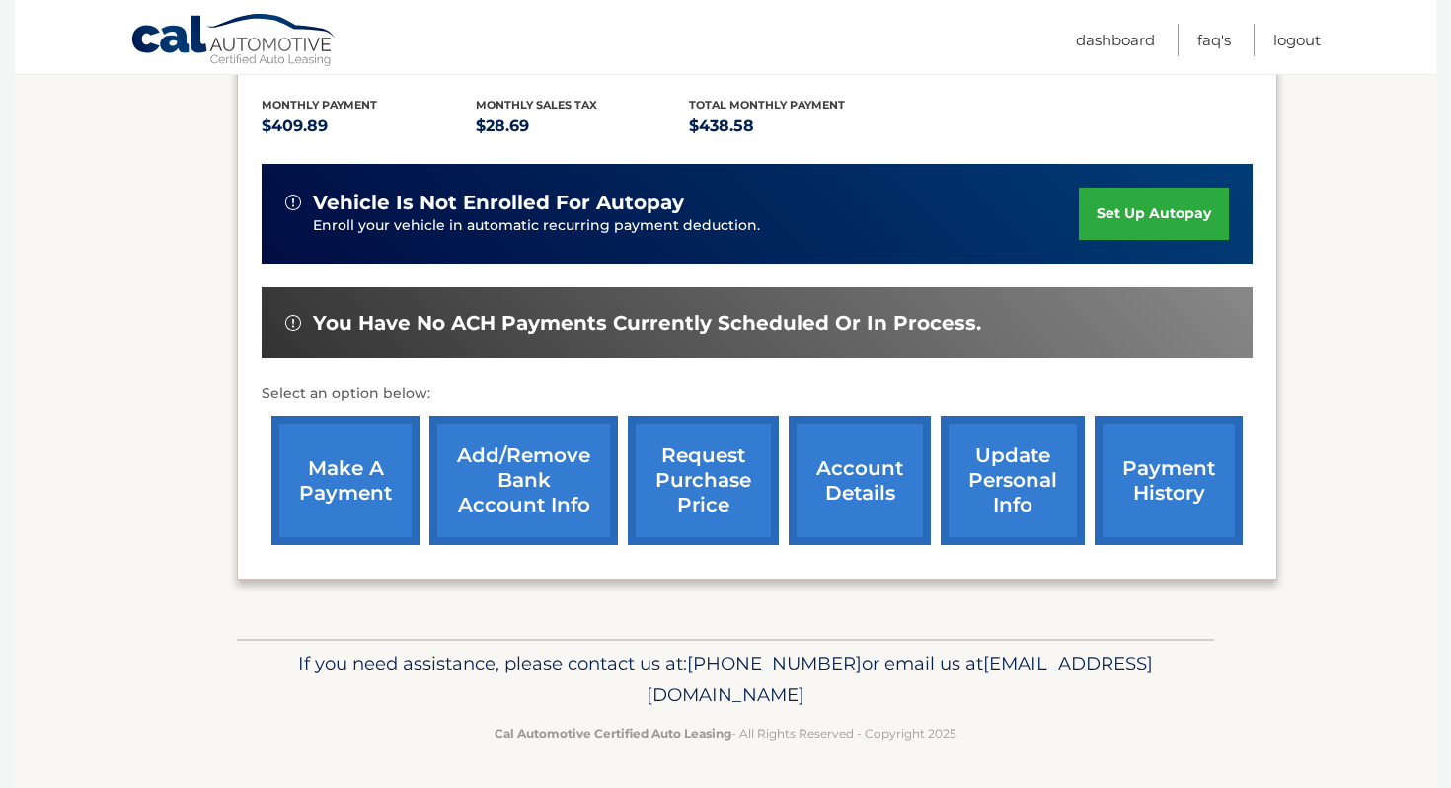
click at [874, 472] on link "account details" at bounding box center [860, 479] width 142 height 129
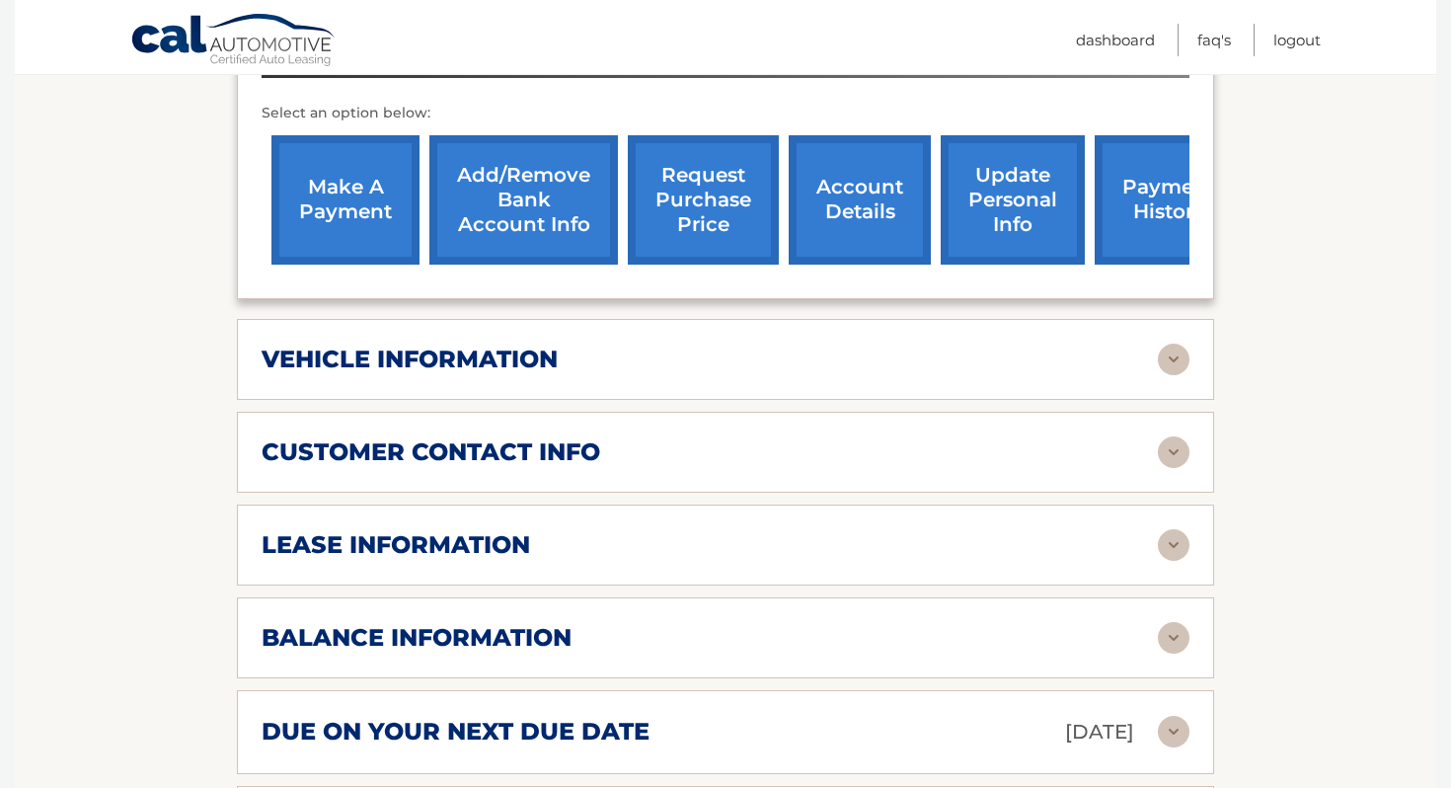
scroll to position [737, 0]
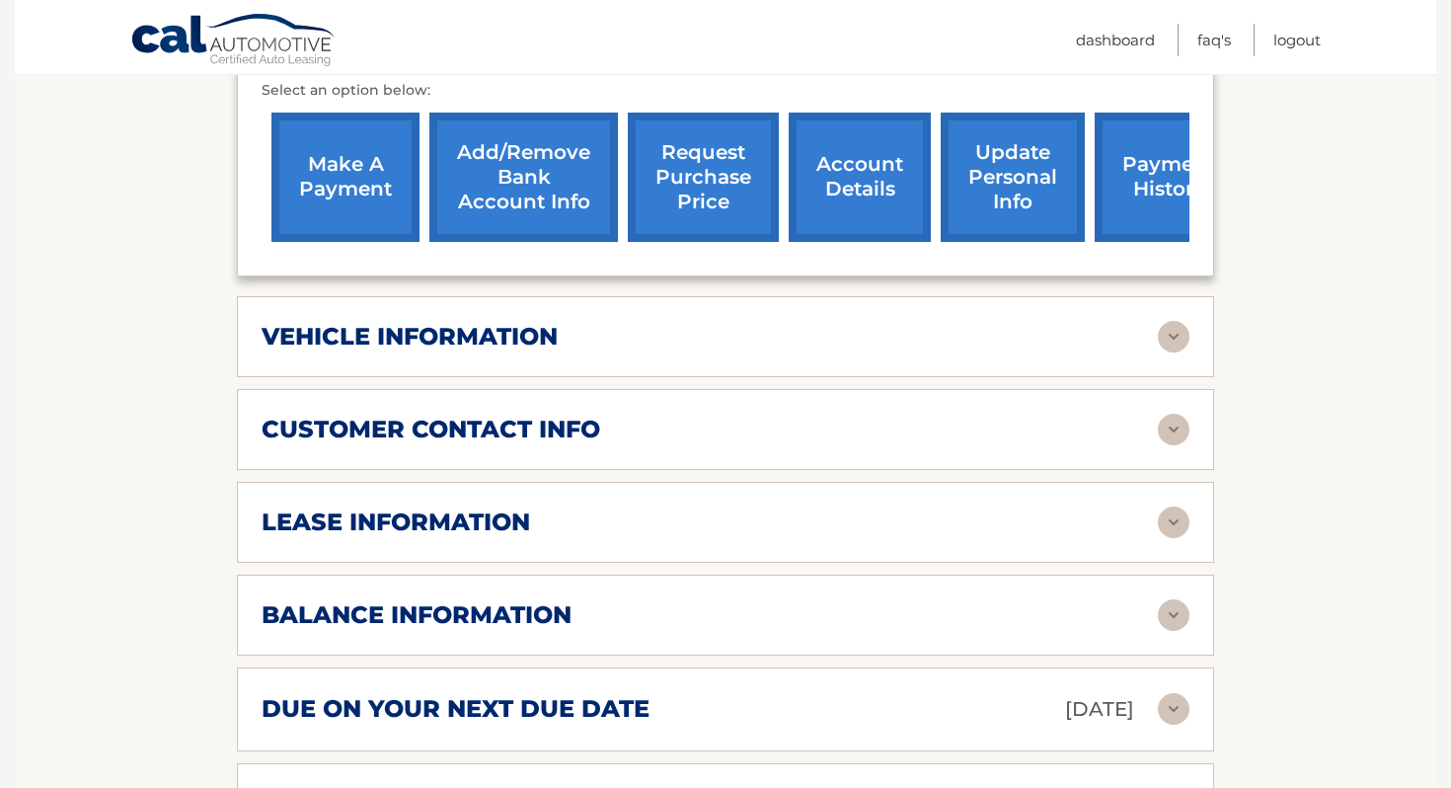
click at [713, 532] on div "lease information" at bounding box center [710, 522] width 896 height 30
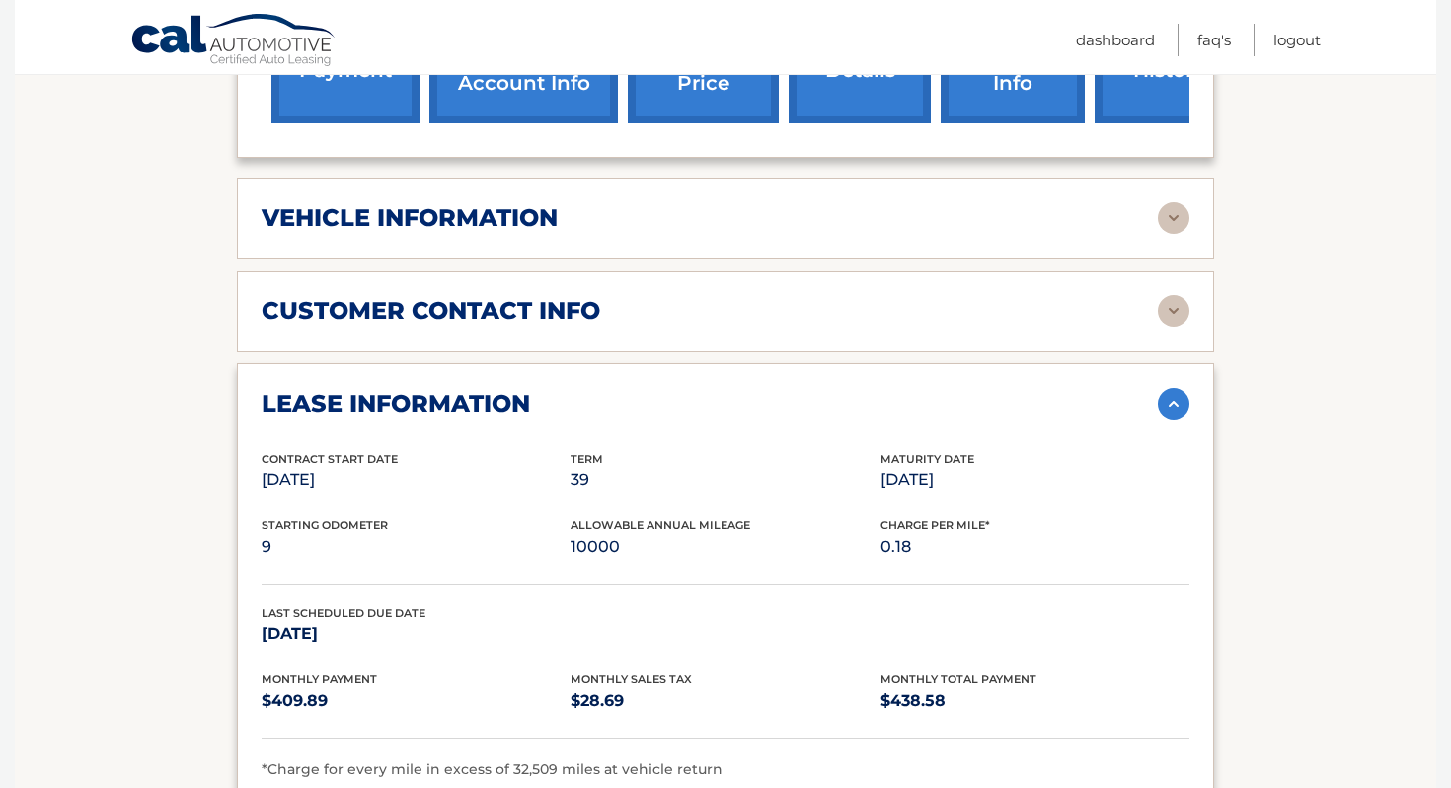
scroll to position [864, 0]
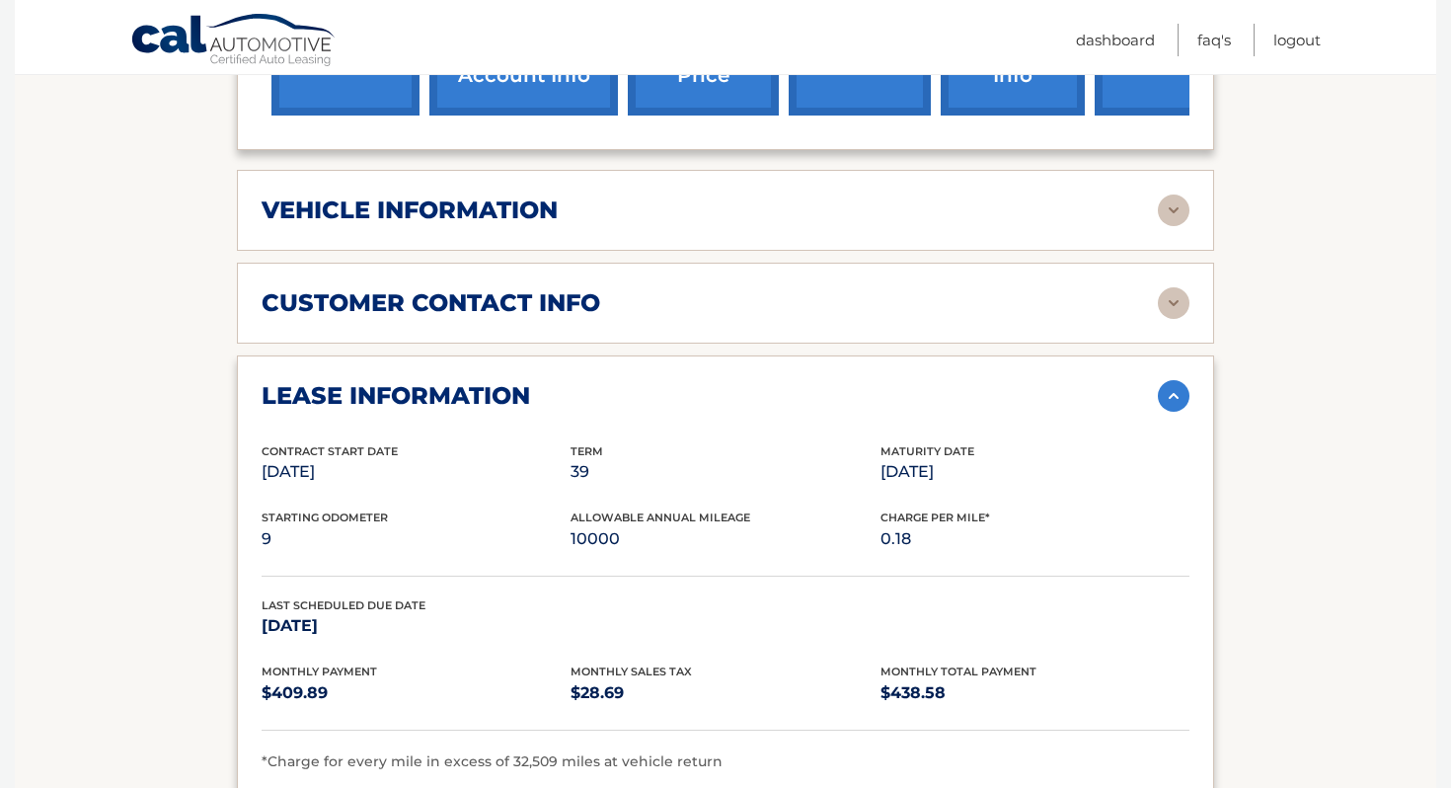
click at [1171, 393] on img at bounding box center [1174, 396] width 32 height 32
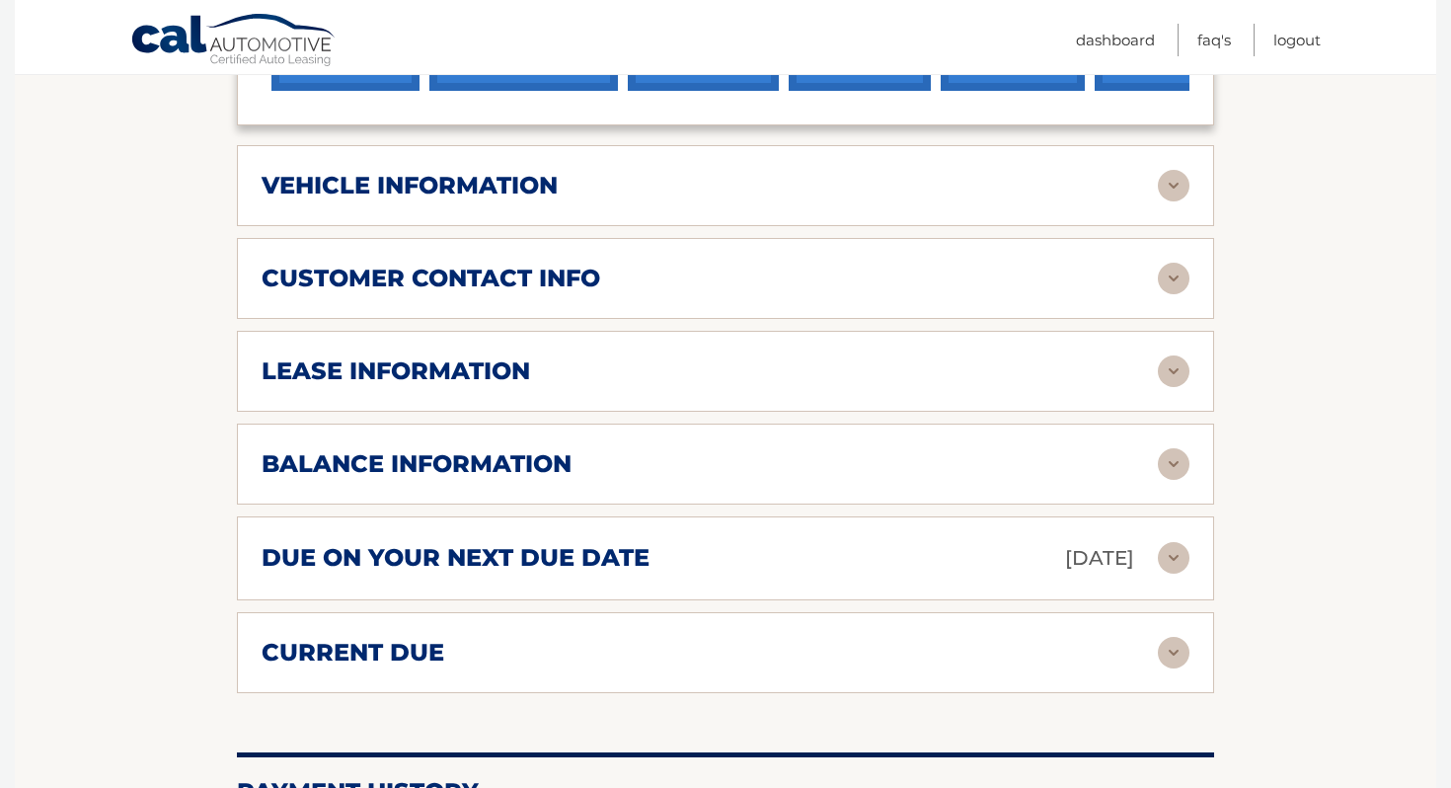
scroll to position [896, 0]
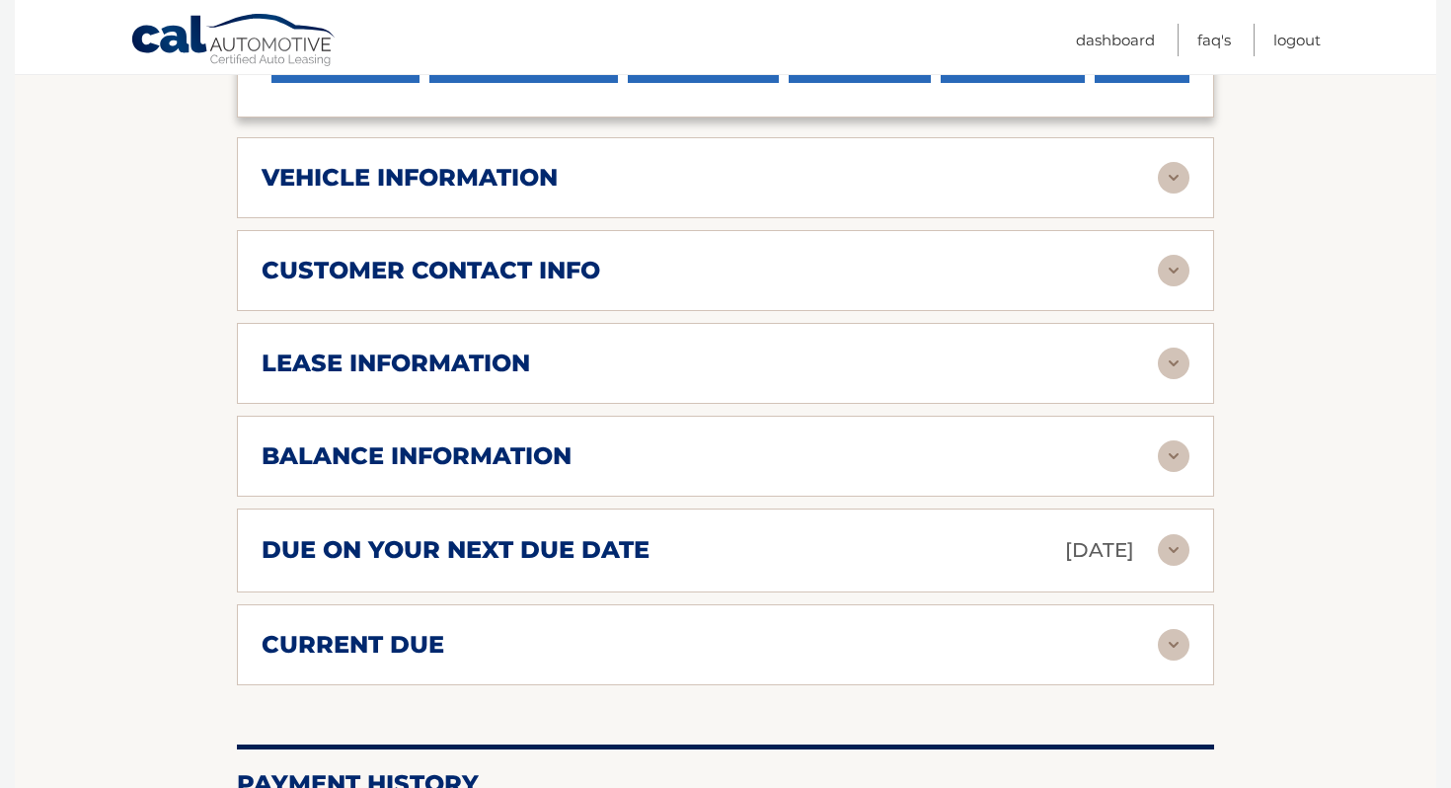
click at [908, 477] on div "balance information Payments Received 1 Payments Remaining 38 Next Payment will…" at bounding box center [725, 455] width 977 height 81
click at [1163, 448] on img at bounding box center [1174, 456] width 32 height 32
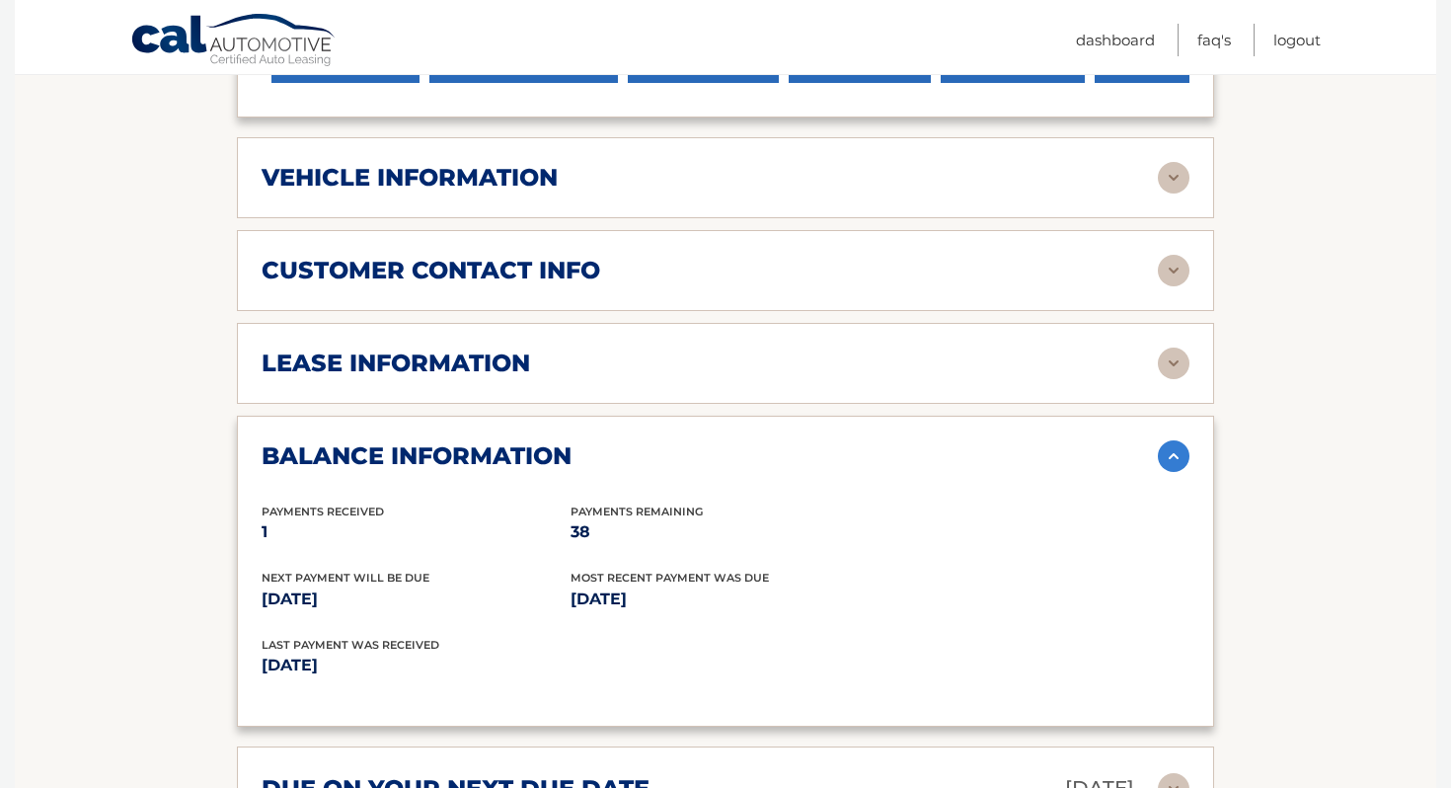
click at [1163, 449] on img at bounding box center [1174, 456] width 32 height 32
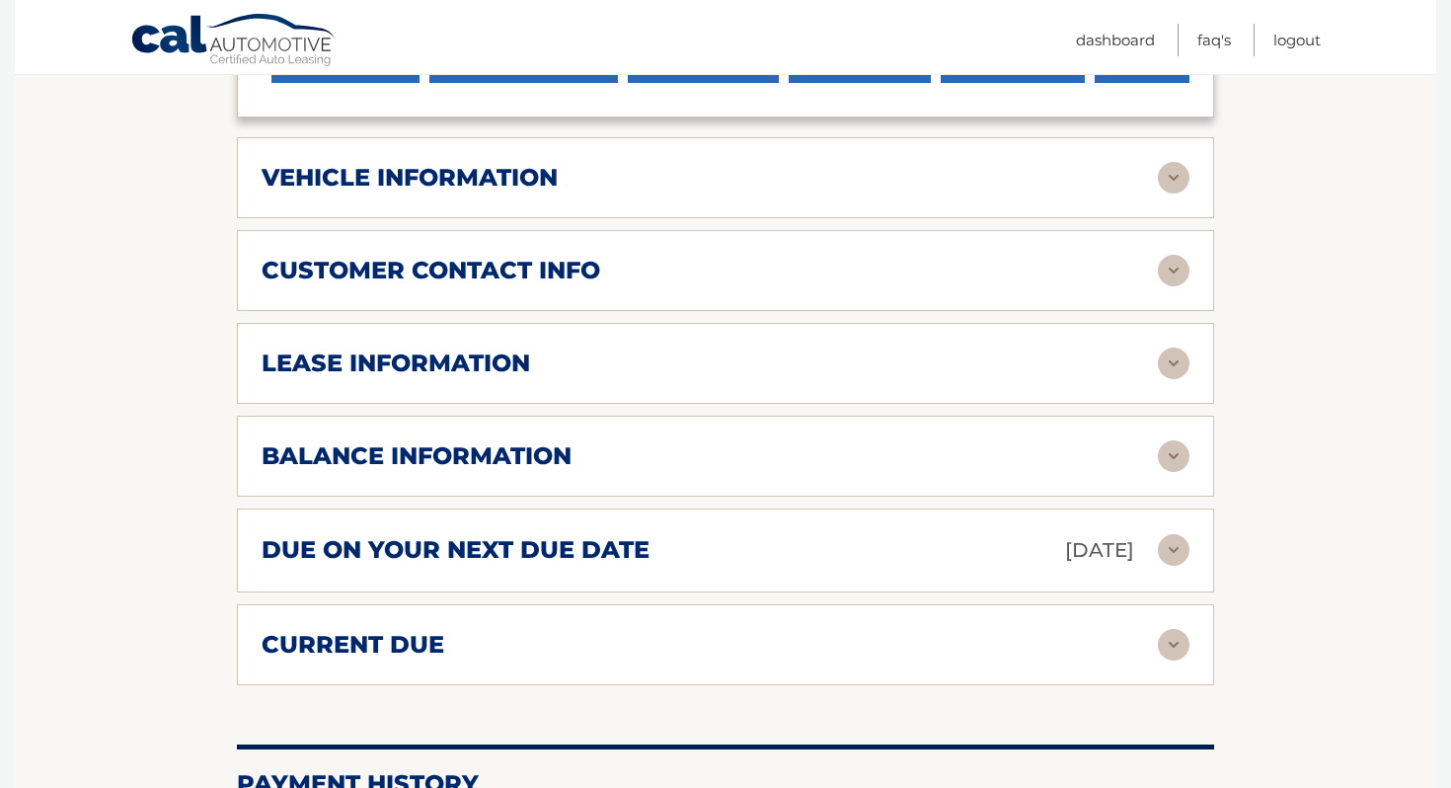
click at [798, 641] on div "current due" at bounding box center [710, 645] width 896 height 30
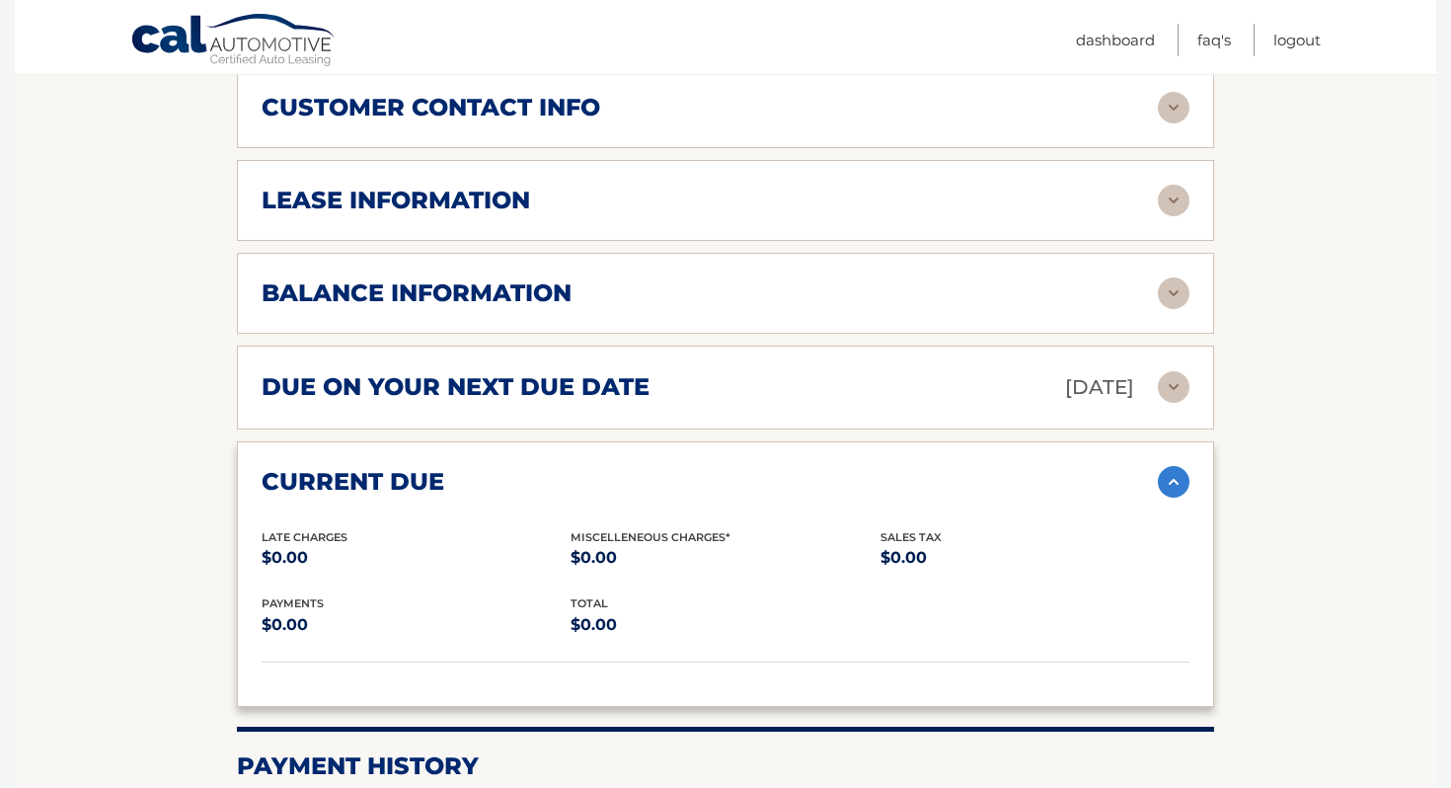
scroll to position [1060, 0]
click at [1170, 481] on img at bounding box center [1174, 481] width 32 height 32
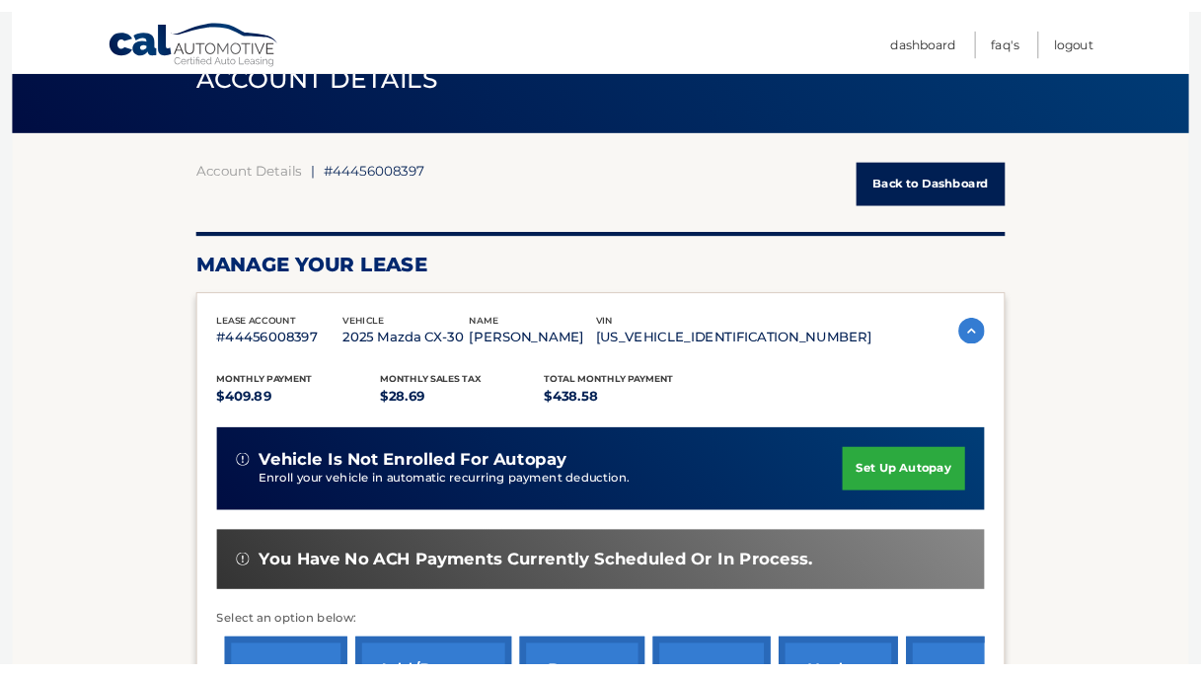
scroll to position [0, 0]
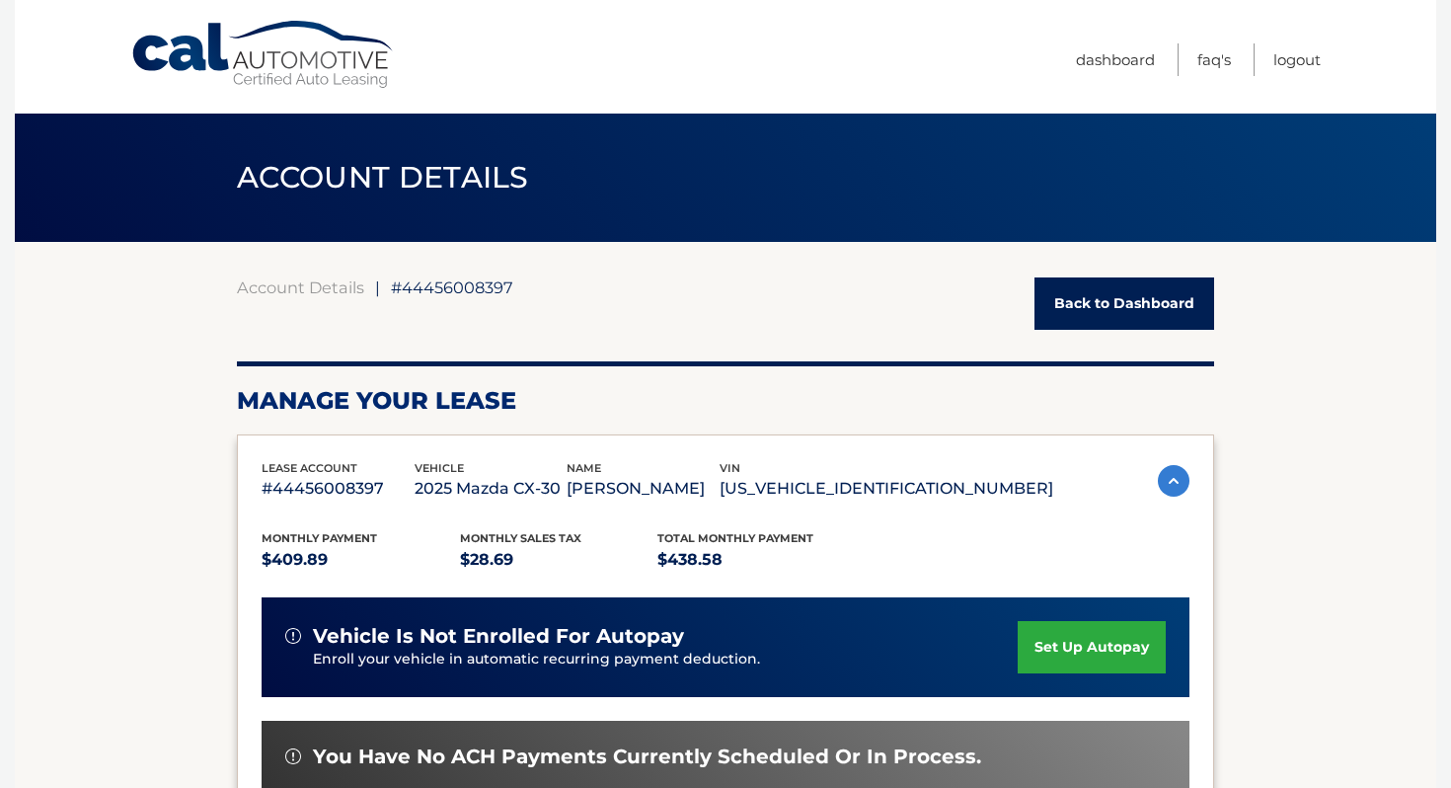
click at [1165, 476] on img at bounding box center [1174, 481] width 32 height 32
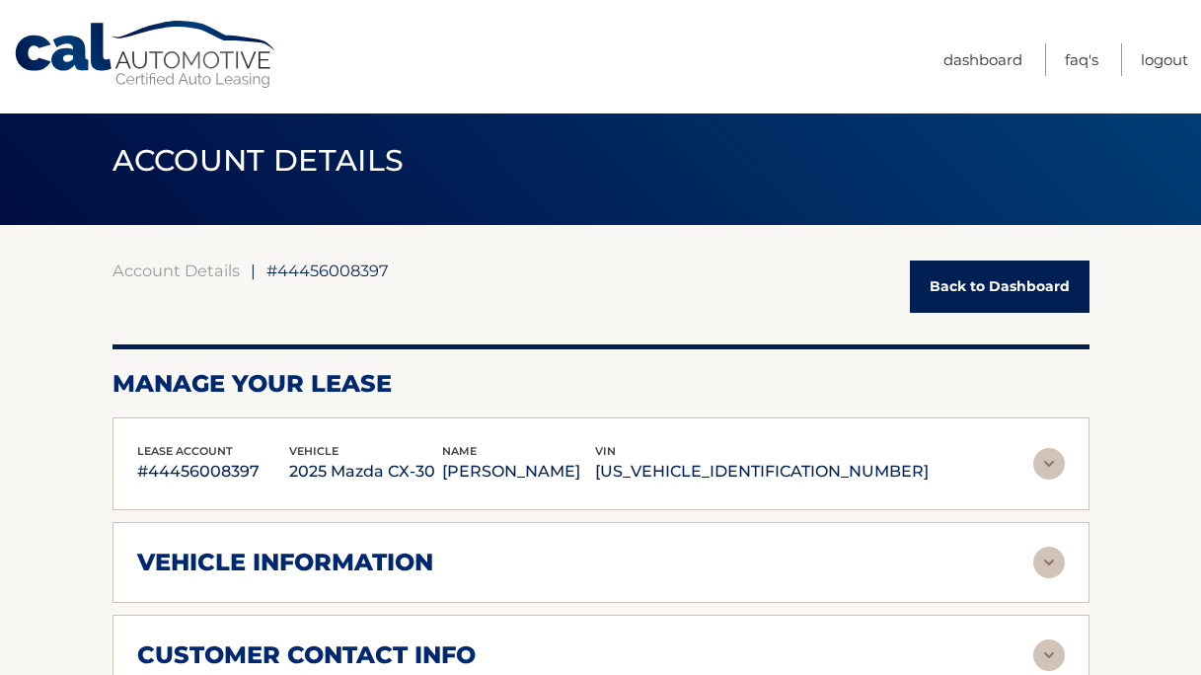
scroll to position [12, 0]
